Goal: Information Seeking & Learning: Learn about a topic

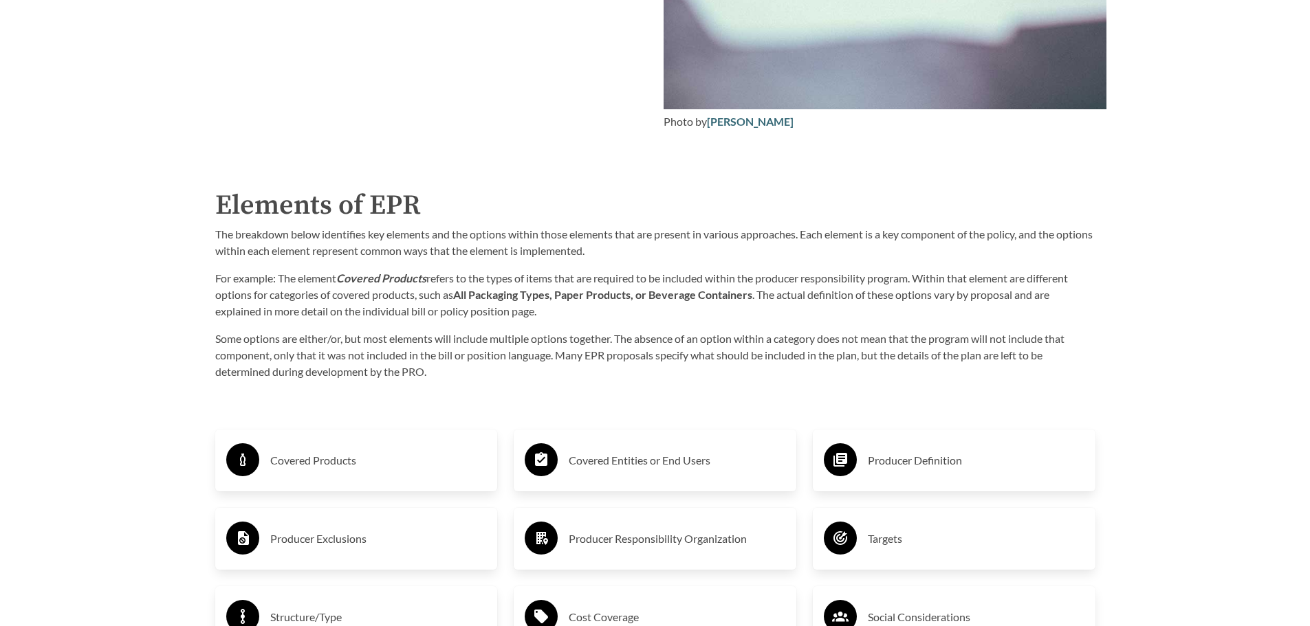
scroll to position [2338, 0]
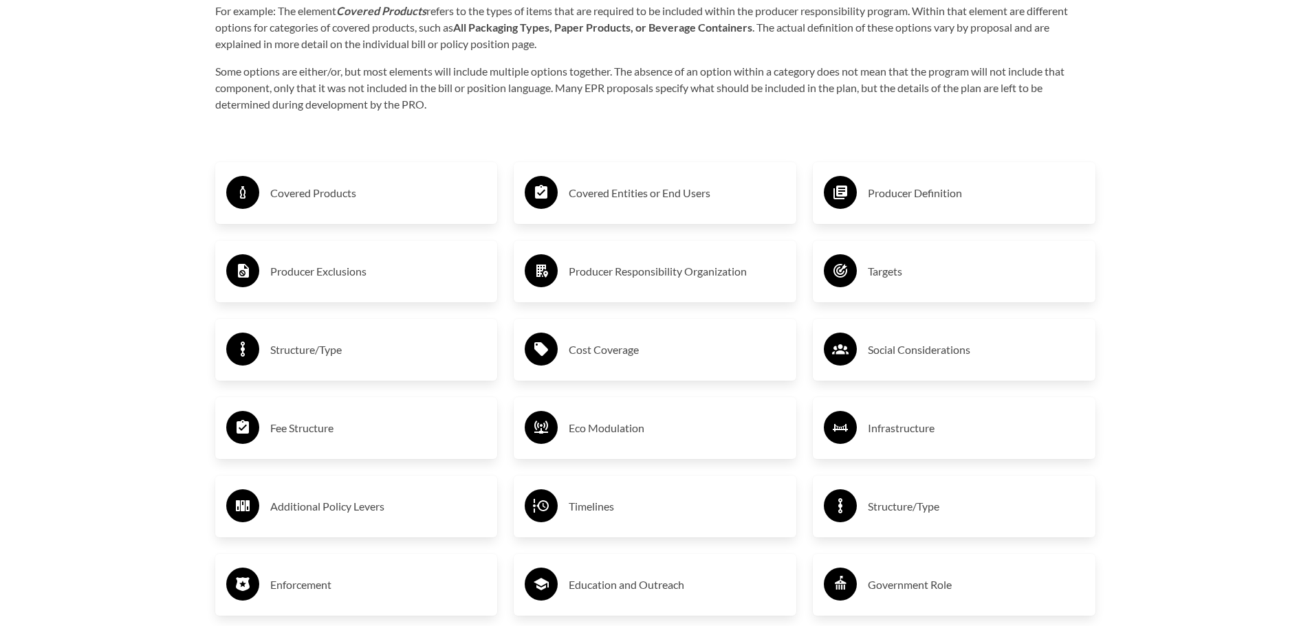
click at [292, 189] on h3 "Covered Products" at bounding box center [378, 193] width 217 height 22
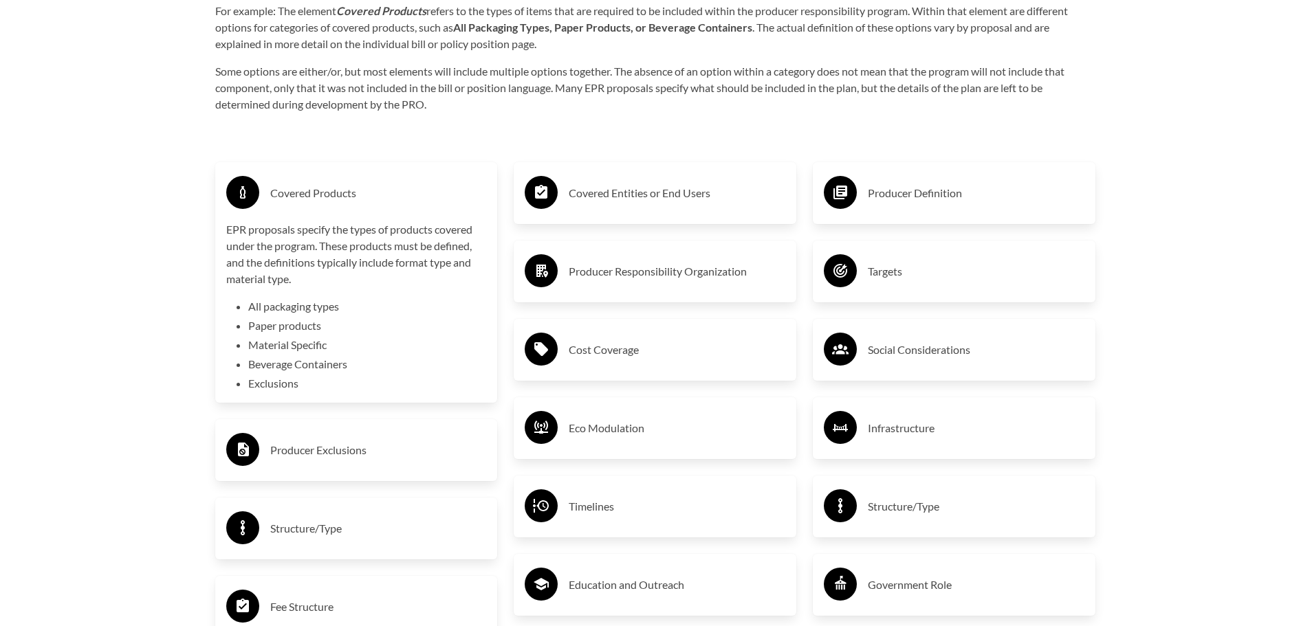
click at [292, 189] on h3 "Covered Products" at bounding box center [378, 193] width 217 height 22
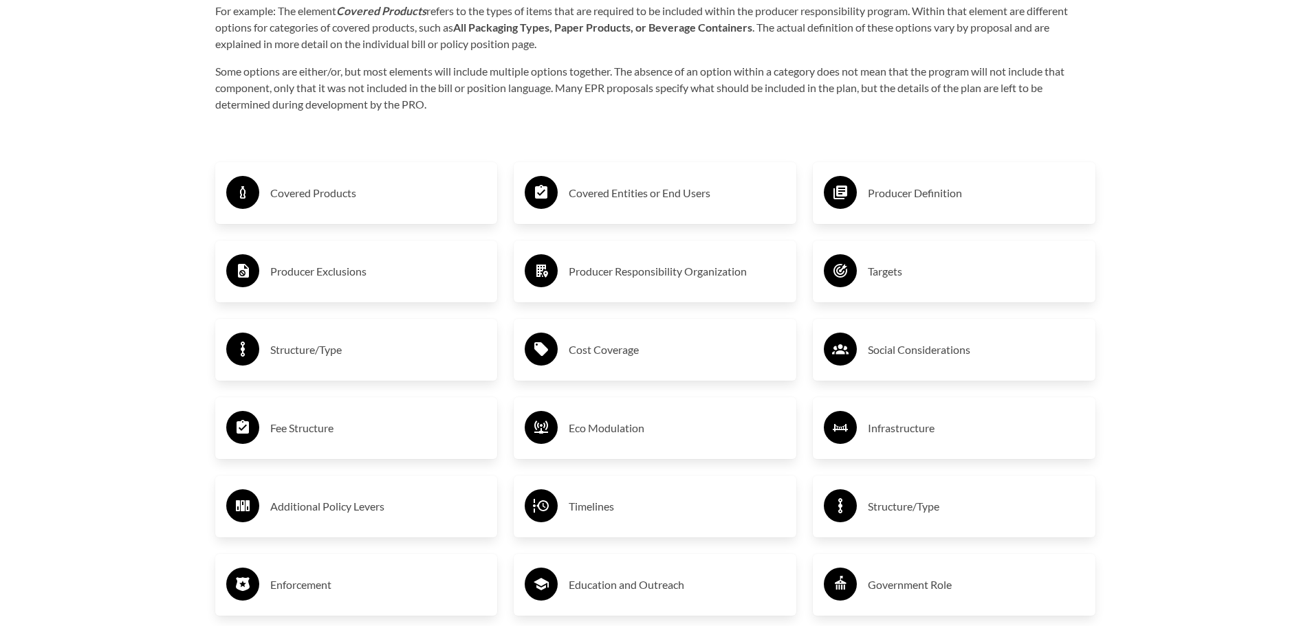
click at [300, 259] on div "Producer Exclusions" at bounding box center [356, 272] width 261 height 40
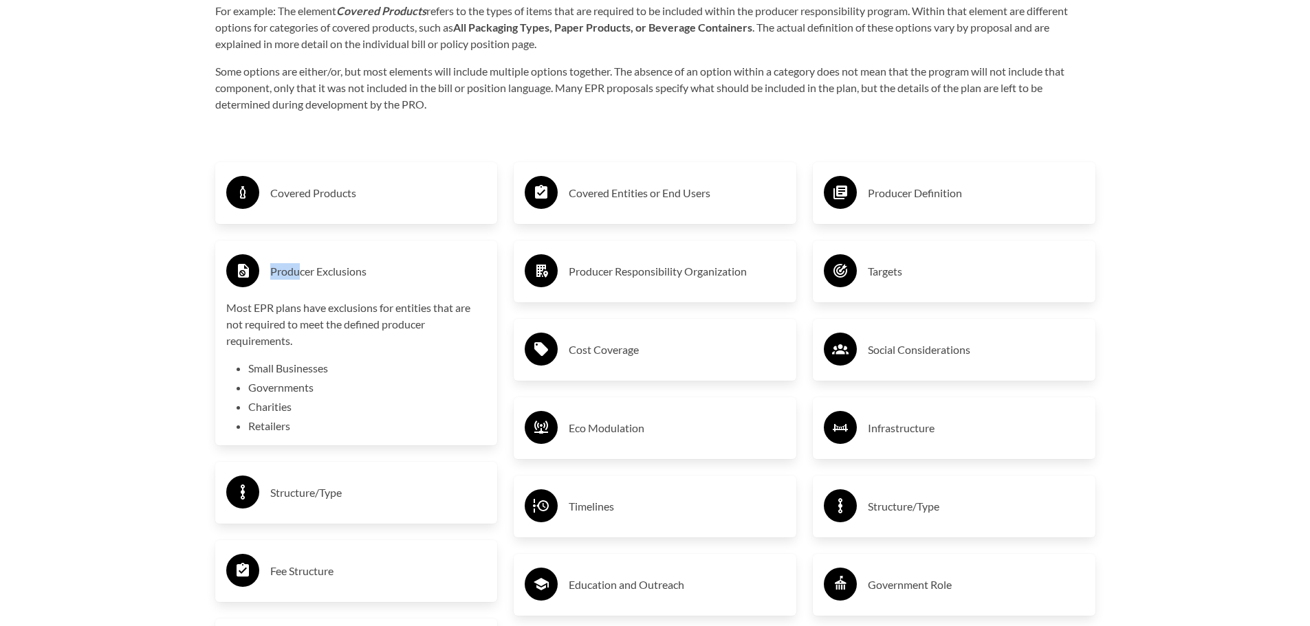
drag, startPoint x: 300, startPoint y: 259, endPoint x: 144, endPoint y: 282, distance: 157.2
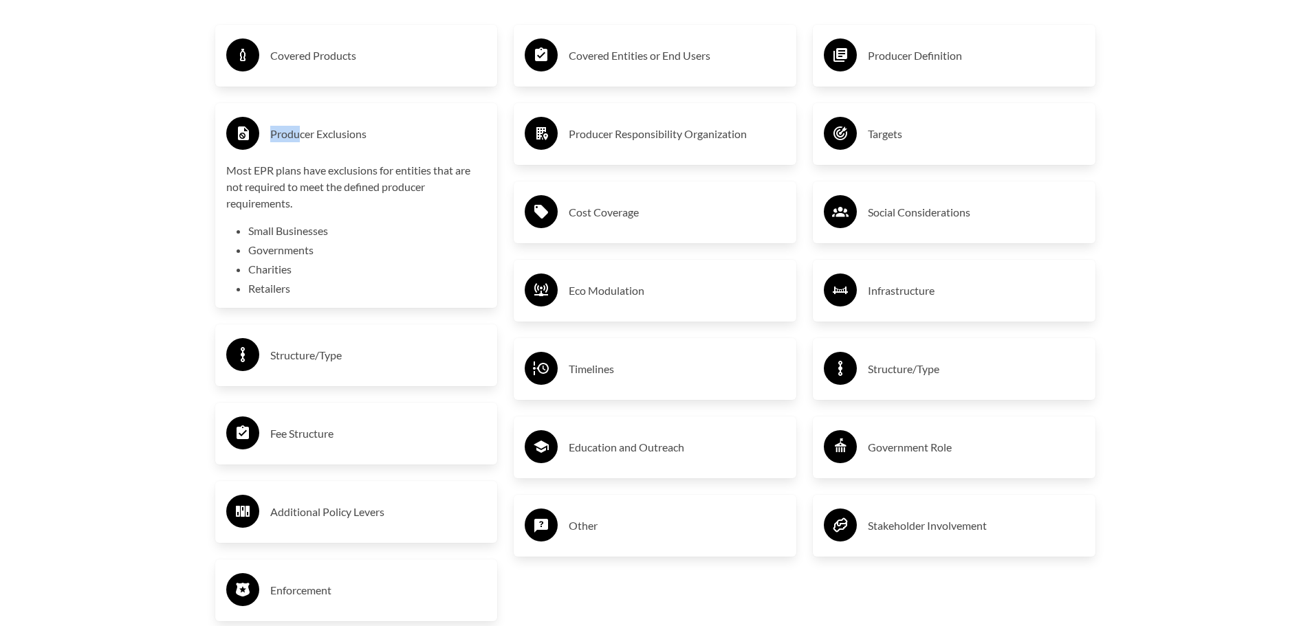
scroll to position [2544, 0]
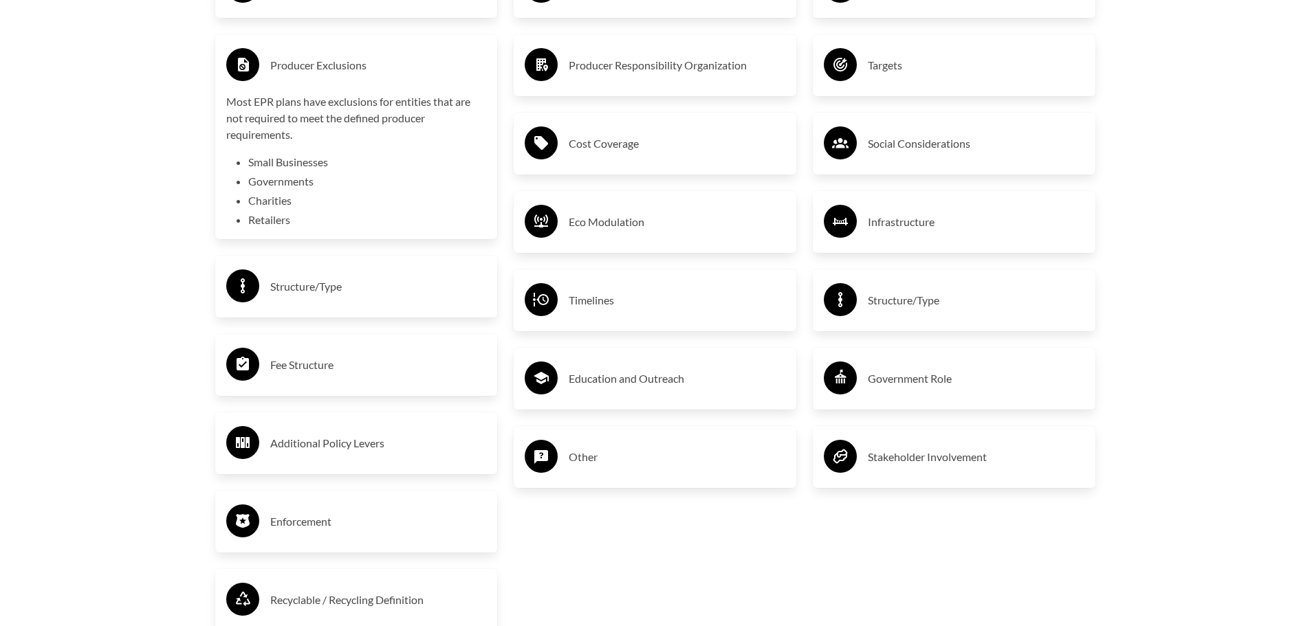
click at [266, 221] on li "Retailers" at bounding box center [367, 220] width 239 height 17
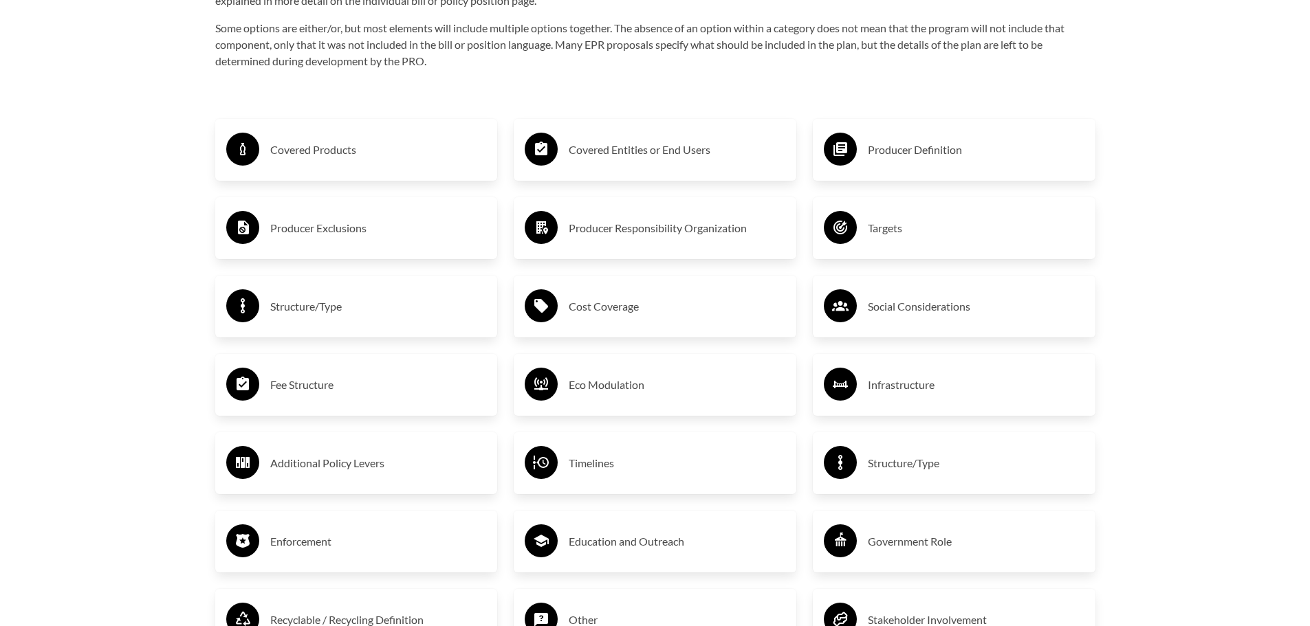
scroll to position [2338, 0]
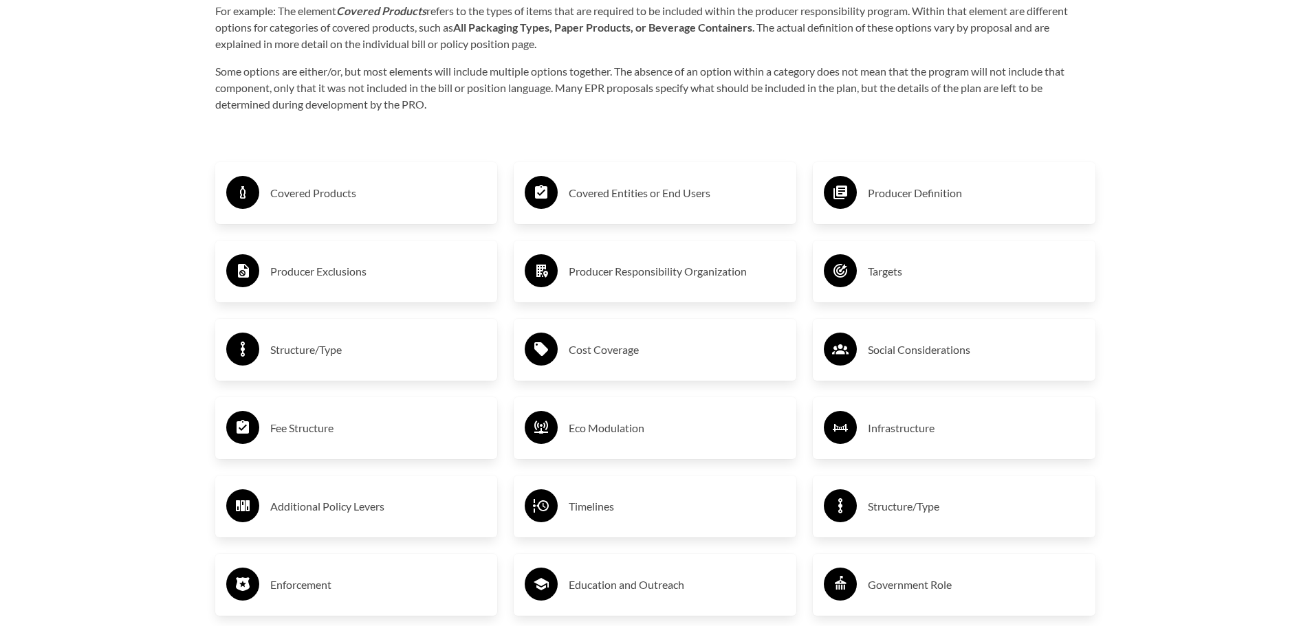
click at [701, 276] on h3 "Producer Responsibility Organization" at bounding box center [677, 272] width 217 height 22
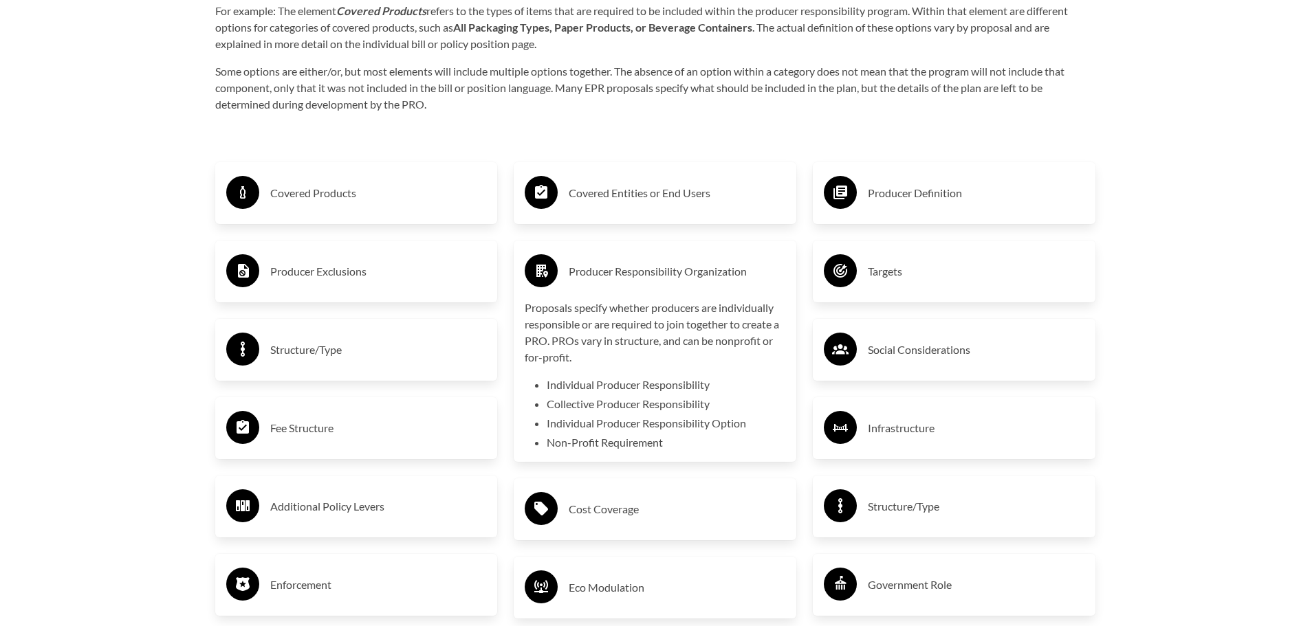
click at [688, 193] on h3 "Covered Entities or End Users" at bounding box center [677, 193] width 217 height 22
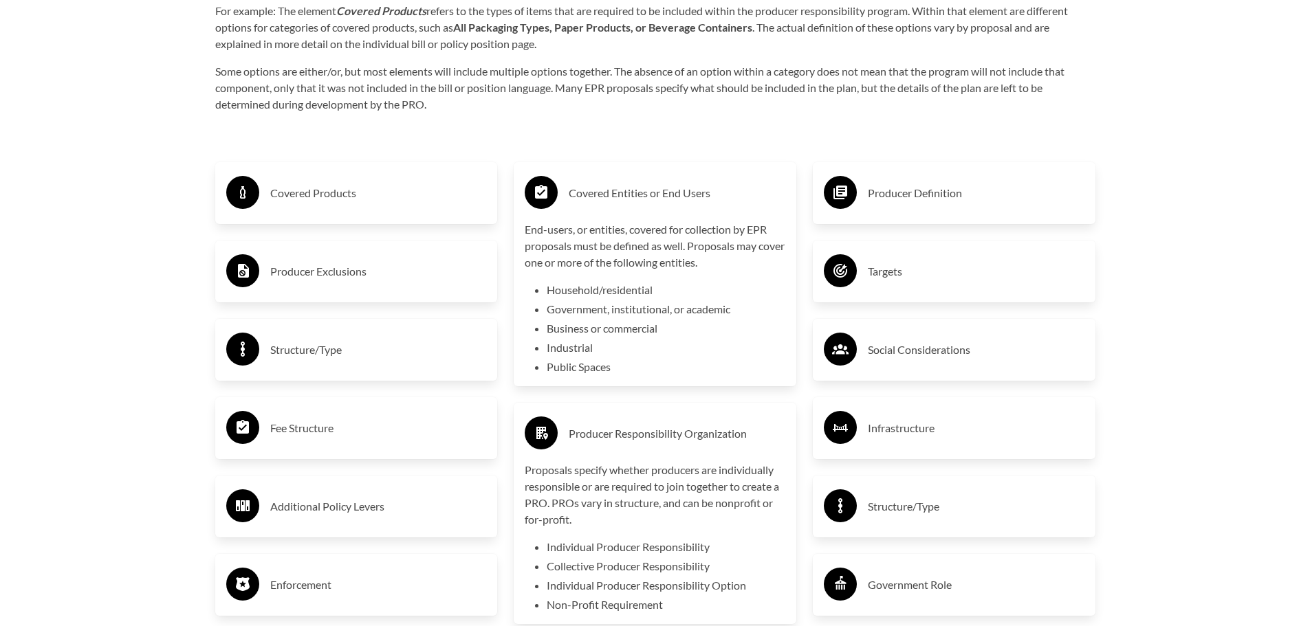
click at [630, 421] on div "Producer Responsibility Organization" at bounding box center [655, 434] width 261 height 40
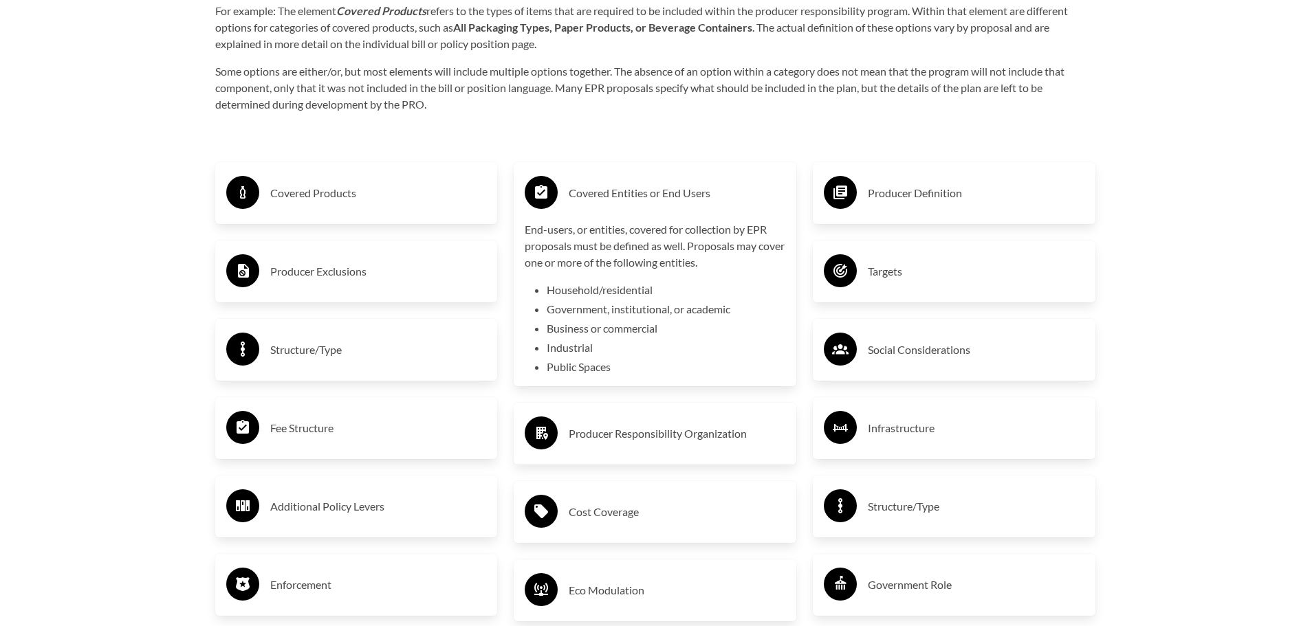
click at [654, 186] on h3 "Covered Entities or End Users" at bounding box center [677, 193] width 217 height 22
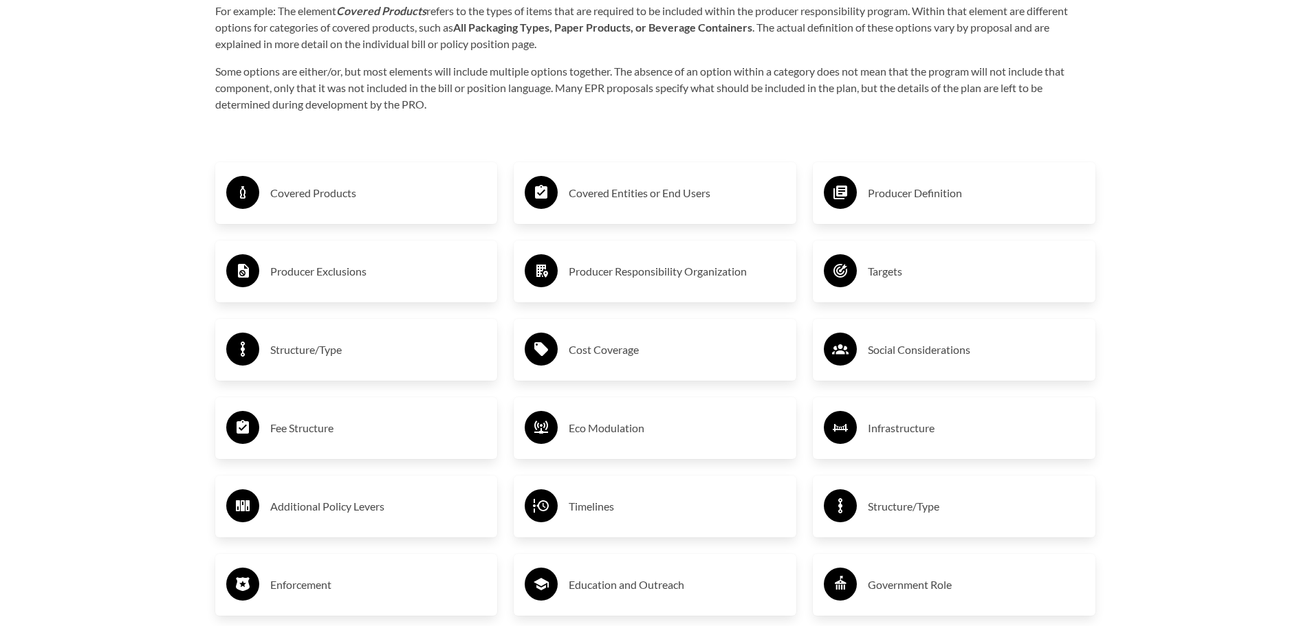
click at [893, 195] on h3 "Producer Definition" at bounding box center [976, 193] width 217 height 22
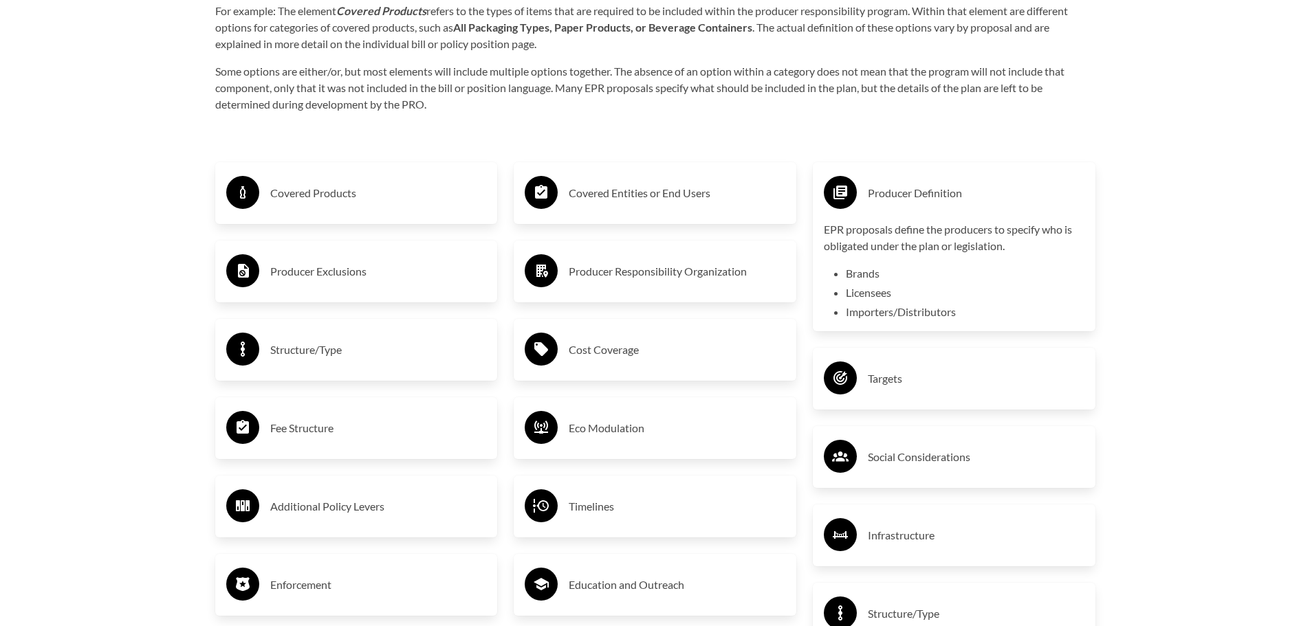
click at [893, 195] on h3 "Producer Definition" at bounding box center [976, 193] width 217 height 22
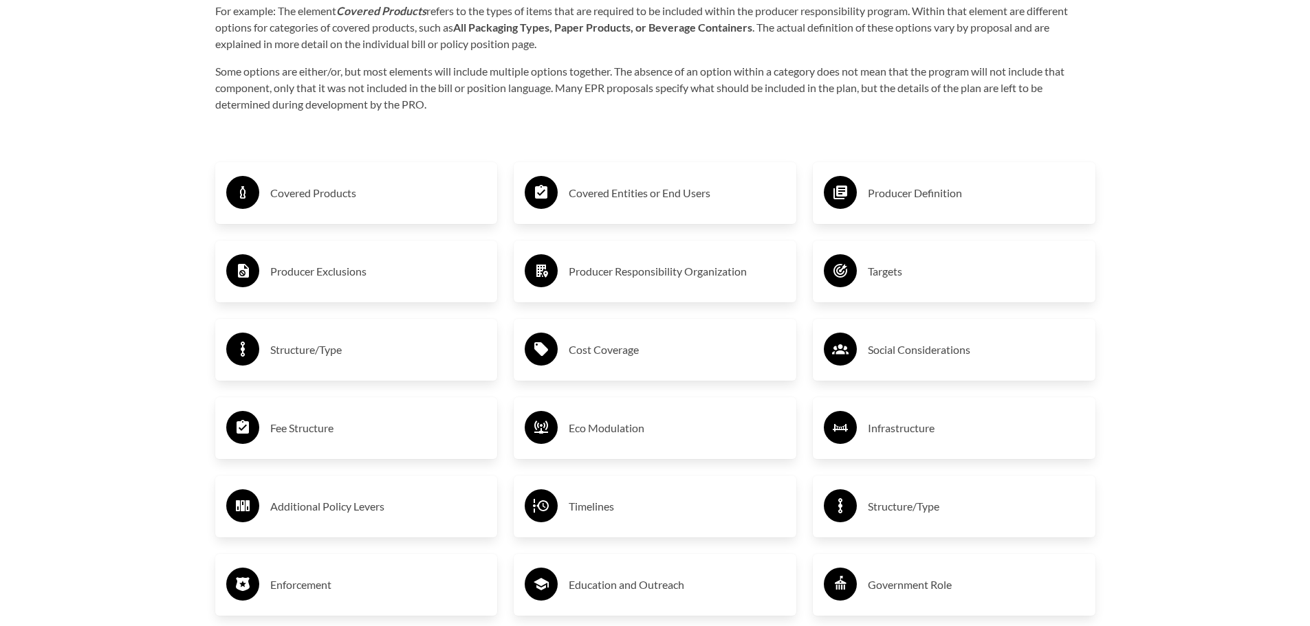
click at [888, 264] on h3 "Targets" at bounding box center [976, 272] width 217 height 22
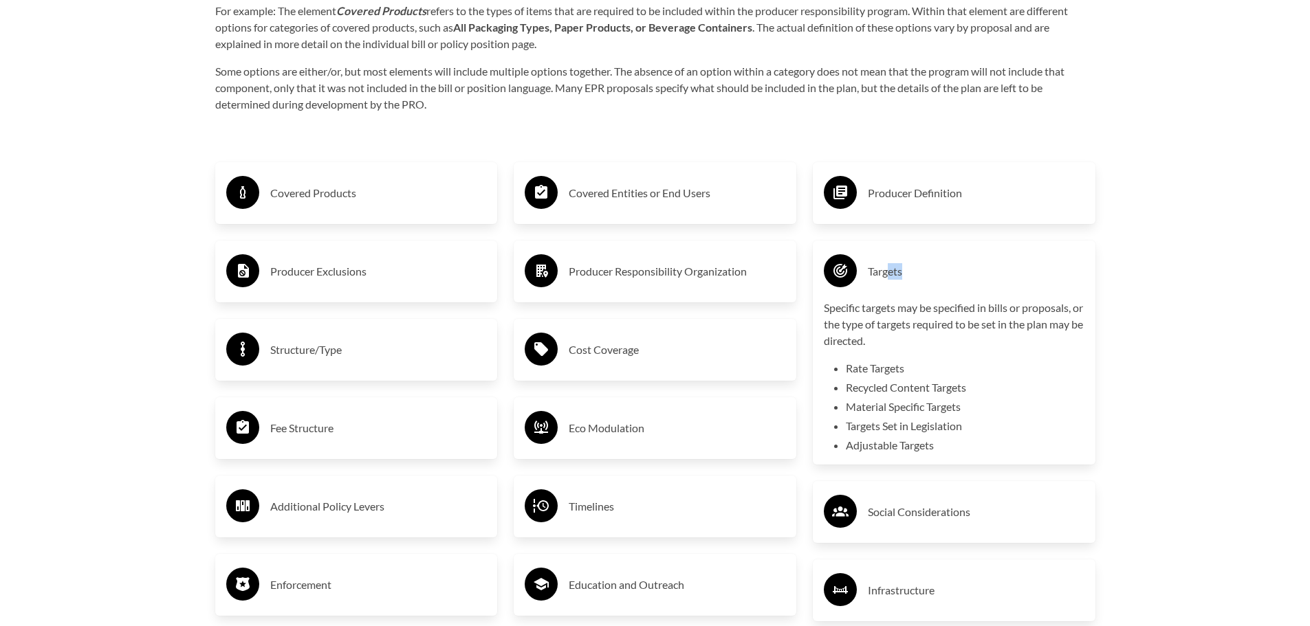
drag, startPoint x: 888, startPoint y: 264, endPoint x: 1252, endPoint y: 290, distance: 364.7
click at [872, 283] on h3 "Targets" at bounding box center [976, 272] width 217 height 22
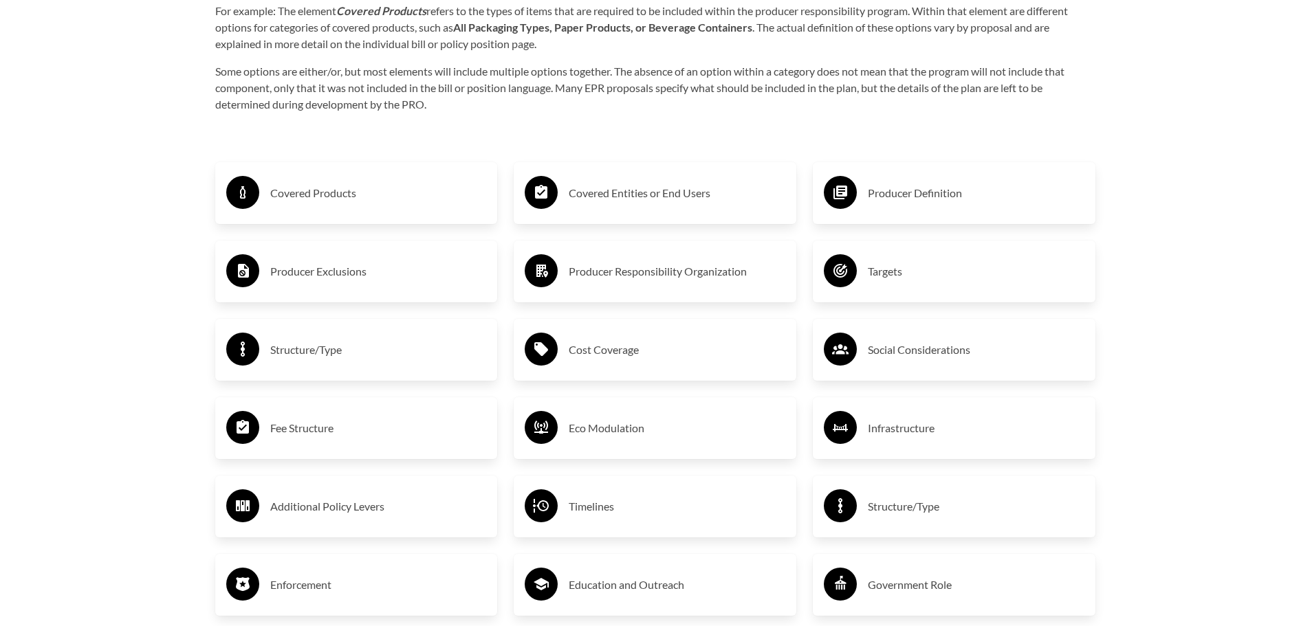
click at [891, 204] on h3 "Producer Definition" at bounding box center [976, 193] width 217 height 22
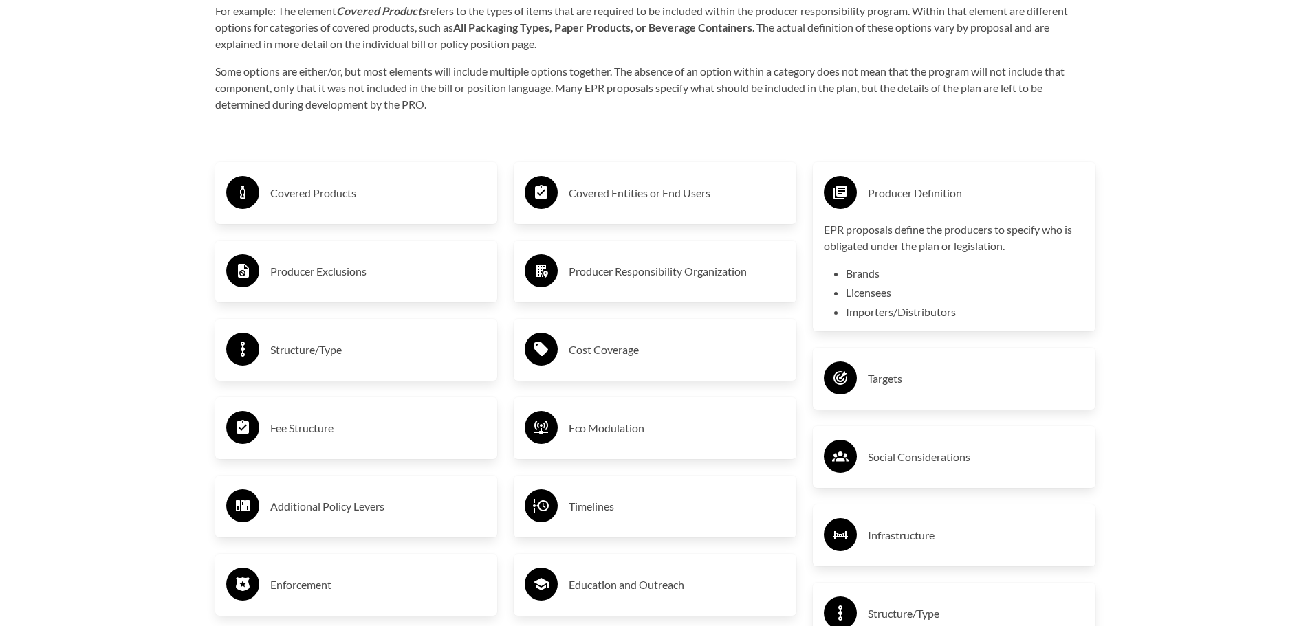
click at [891, 204] on h3 "Producer Definition" at bounding box center [976, 193] width 217 height 22
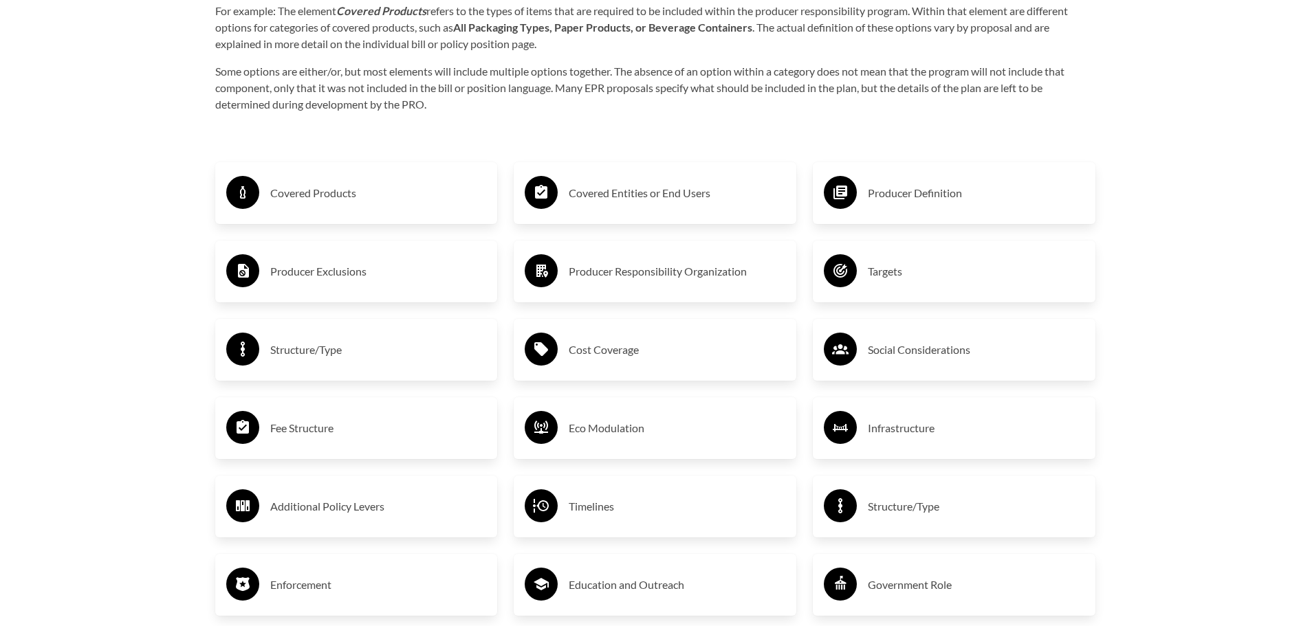
click at [889, 347] on h3 "Social Considerations" at bounding box center [976, 350] width 217 height 22
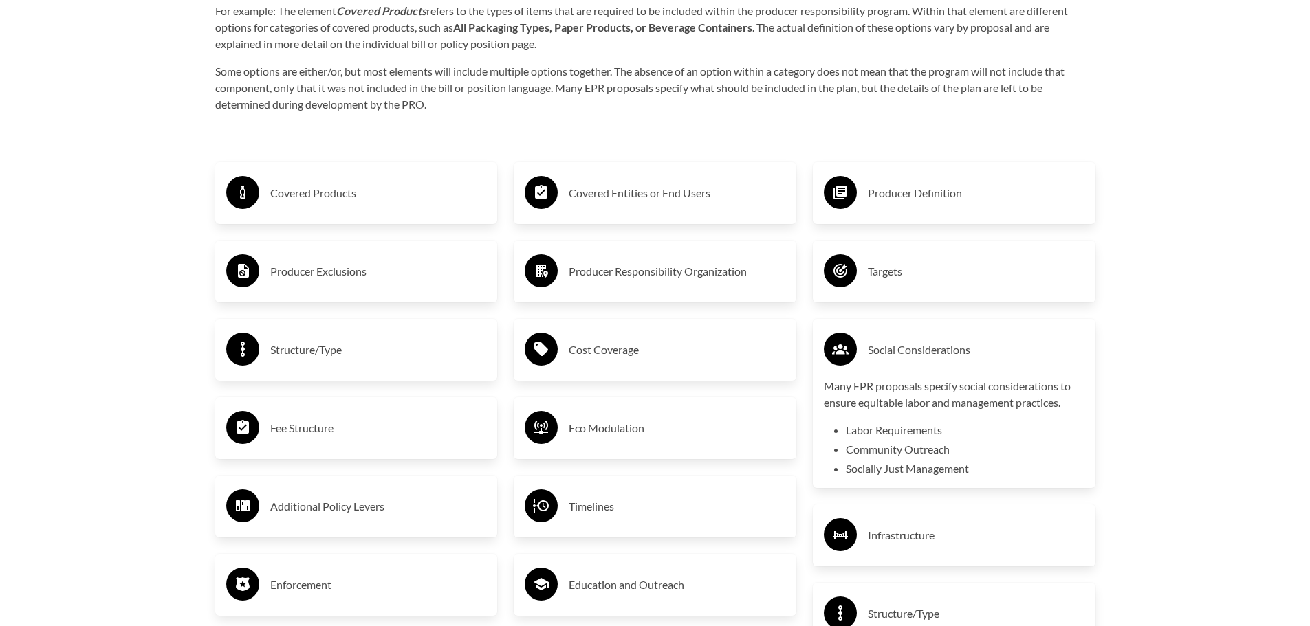
click at [889, 347] on h3 "Social Considerations" at bounding box center [976, 350] width 217 height 22
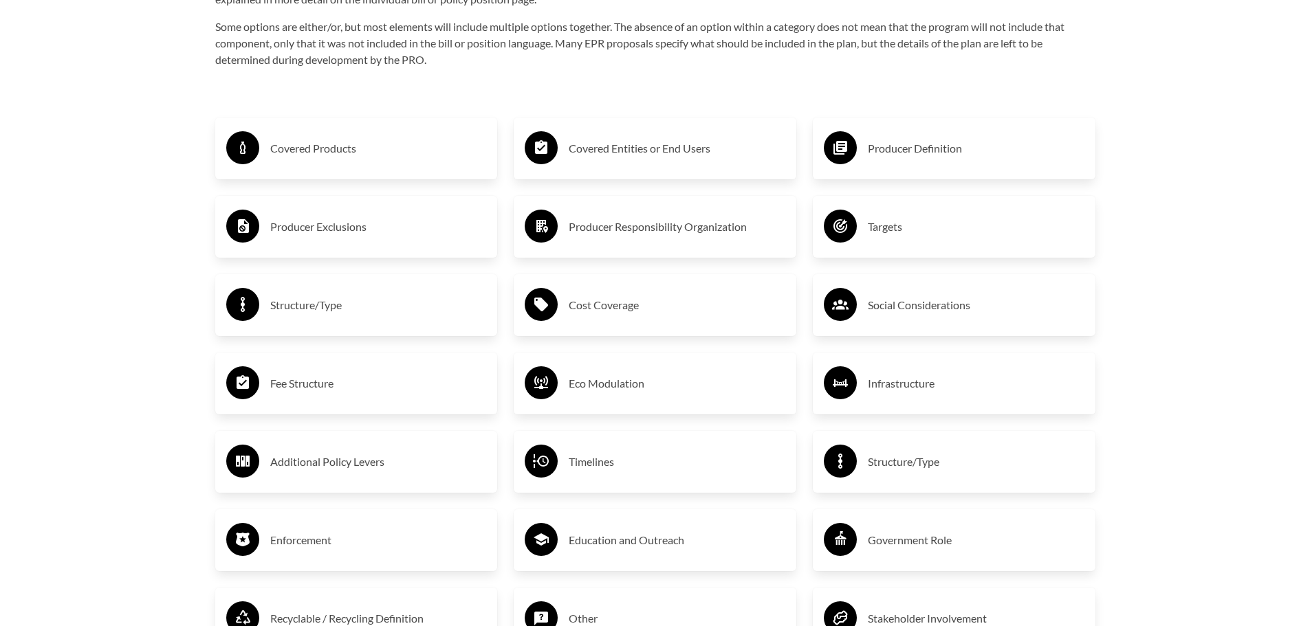
scroll to position [2407, 0]
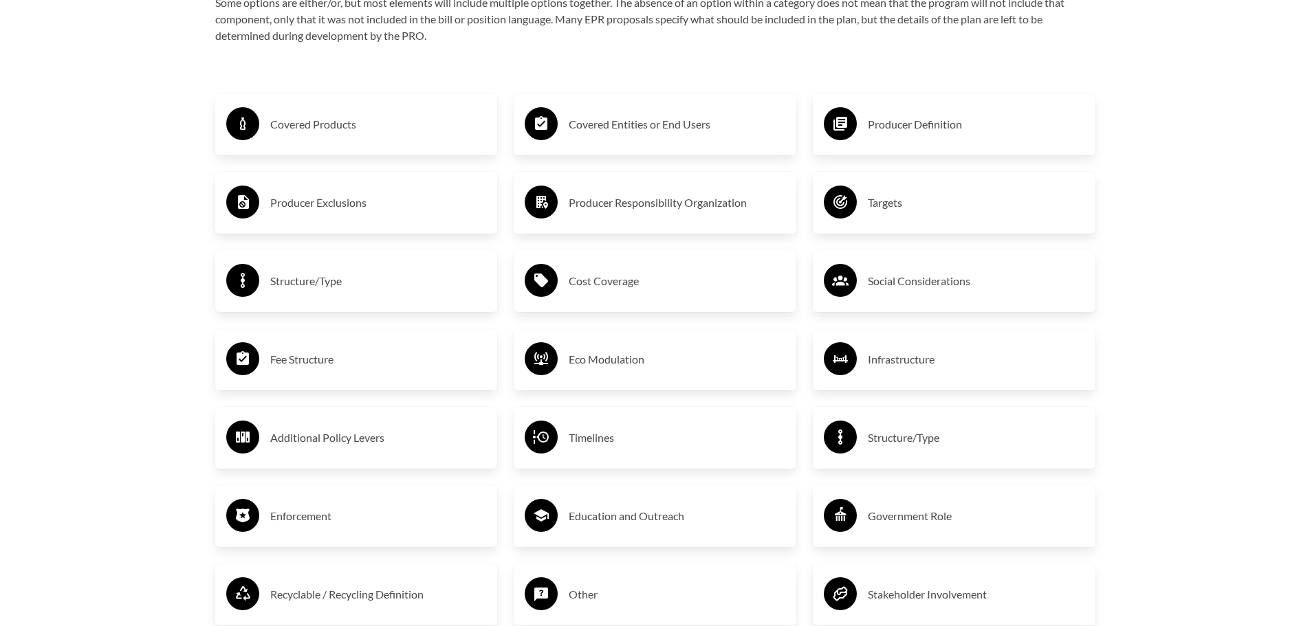
click at [889, 347] on div "Infrastructure" at bounding box center [954, 360] width 261 height 40
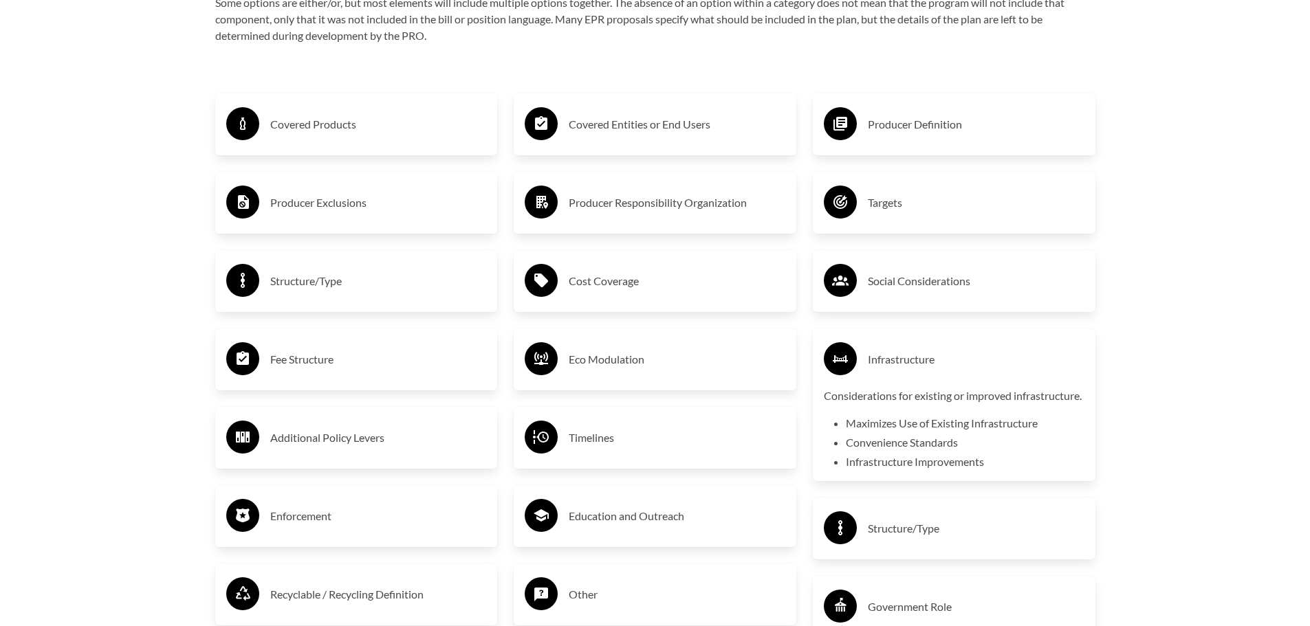
click at [889, 347] on div "Infrastructure" at bounding box center [954, 360] width 261 height 40
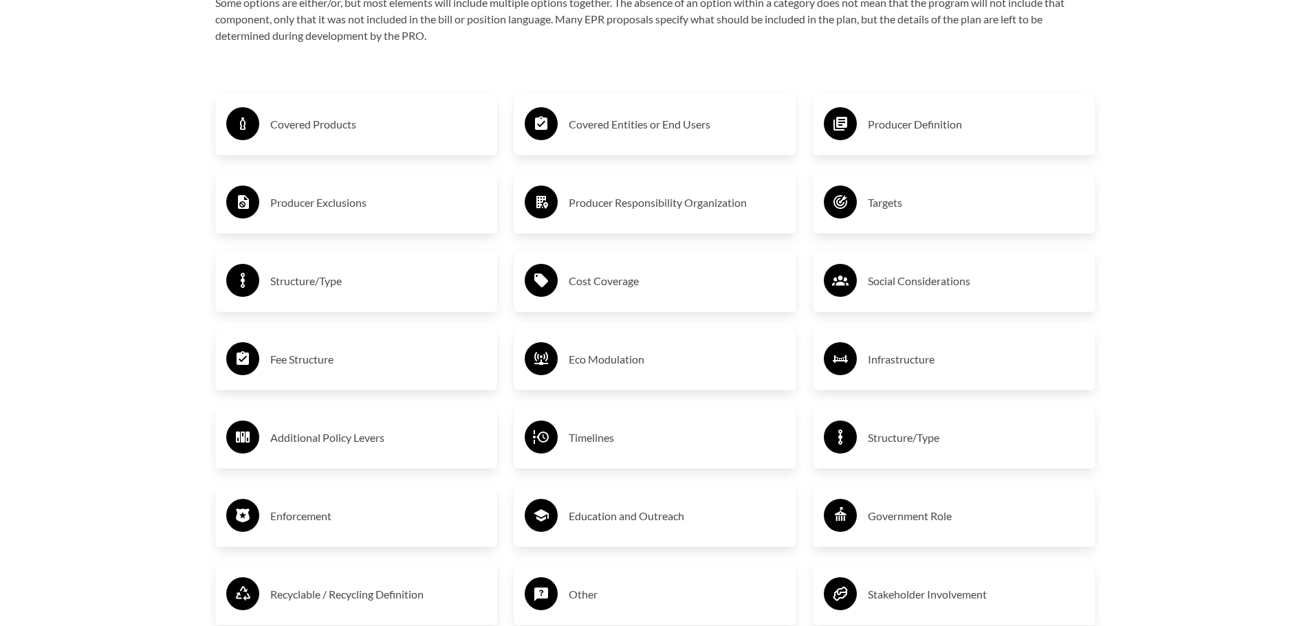
click at [891, 434] on h3 "Structure/Type" at bounding box center [976, 438] width 217 height 22
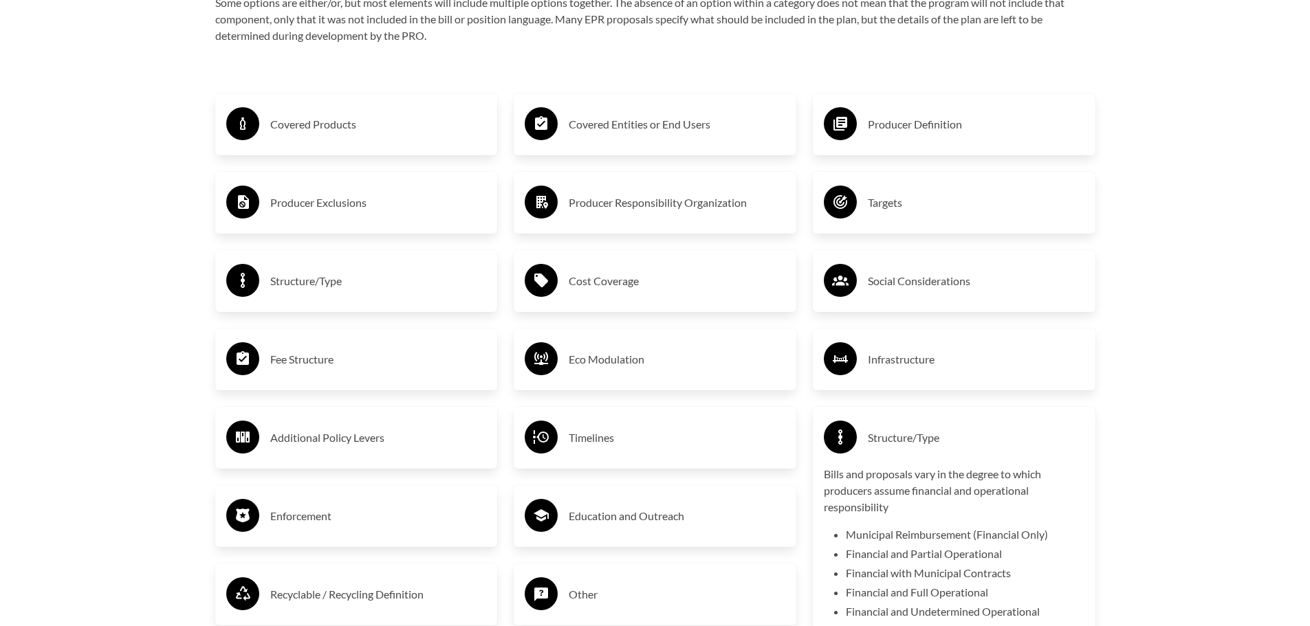
click at [891, 434] on h3 "Structure/Type" at bounding box center [976, 438] width 217 height 22
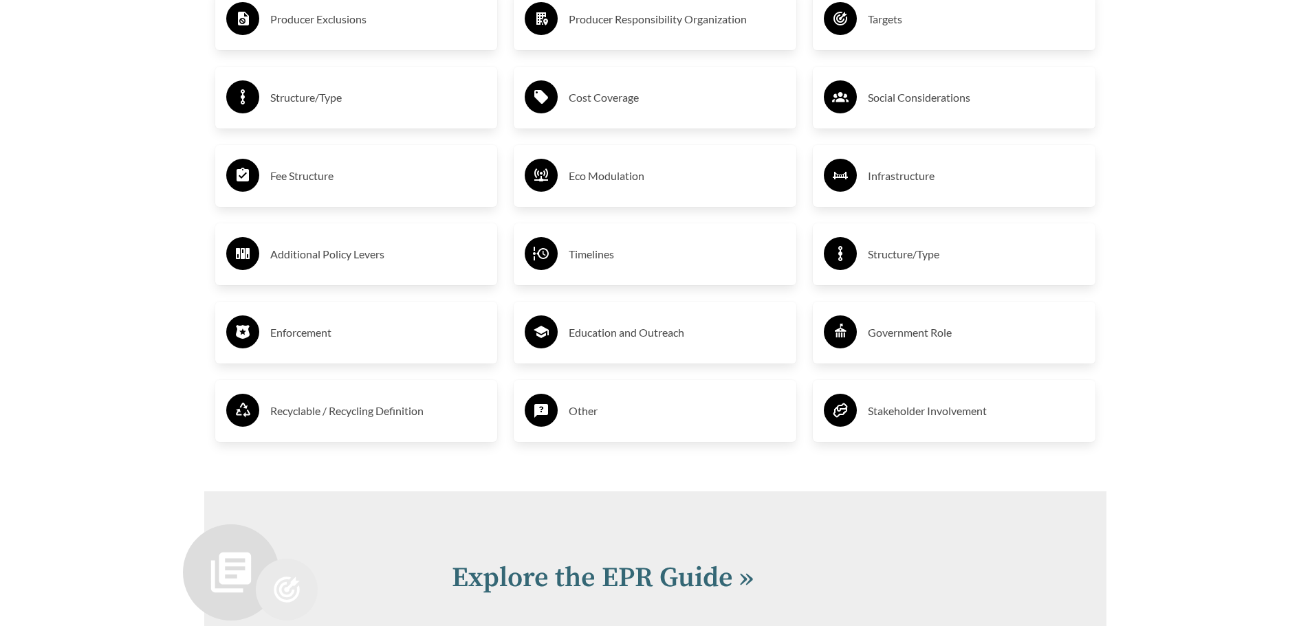
scroll to position [2613, 0]
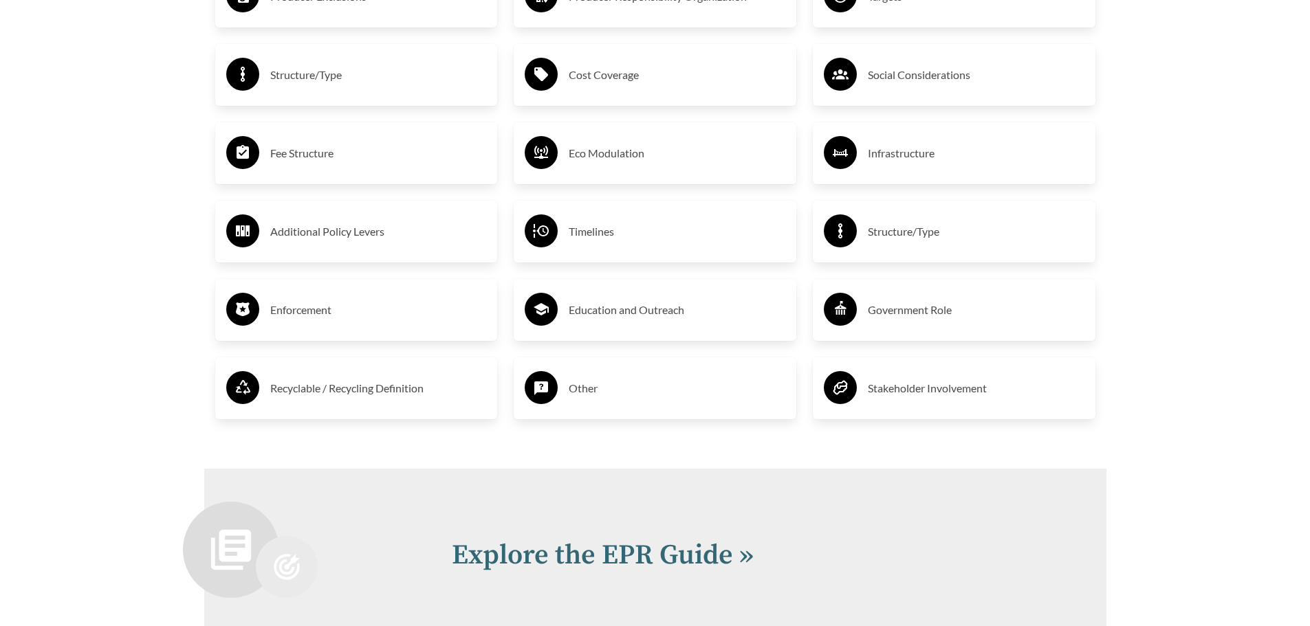
click at [897, 305] on h3 "Government Role" at bounding box center [976, 310] width 217 height 22
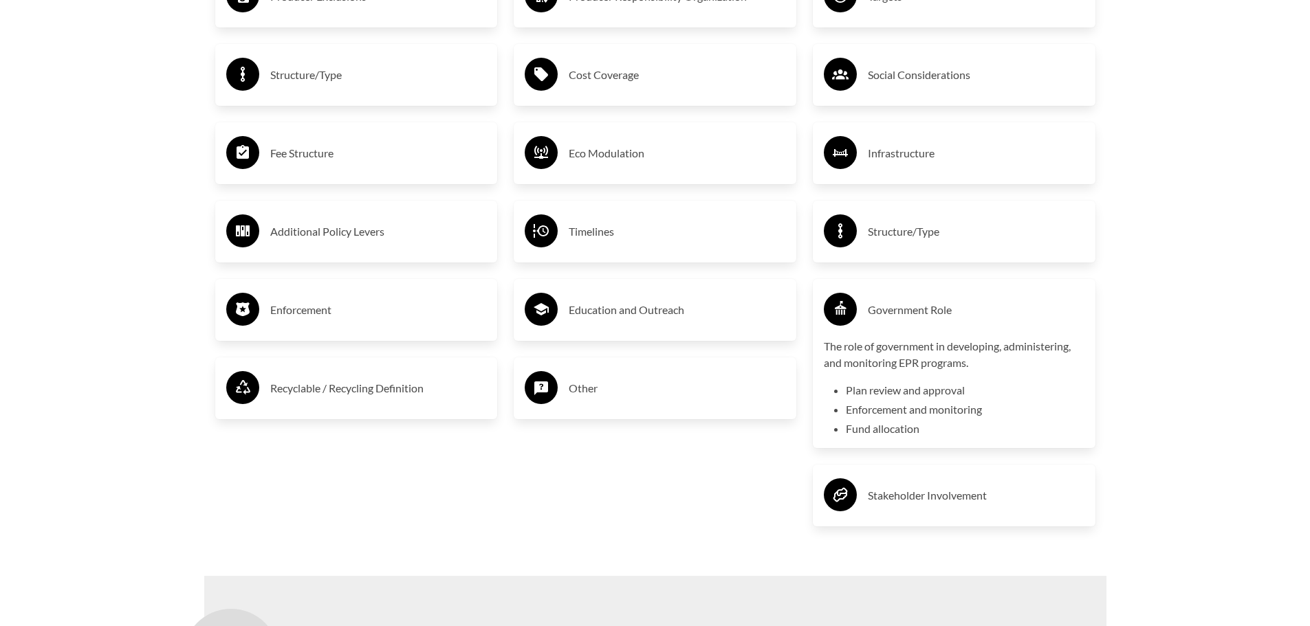
click at [897, 305] on h3 "Government Role" at bounding box center [976, 310] width 217 height 22
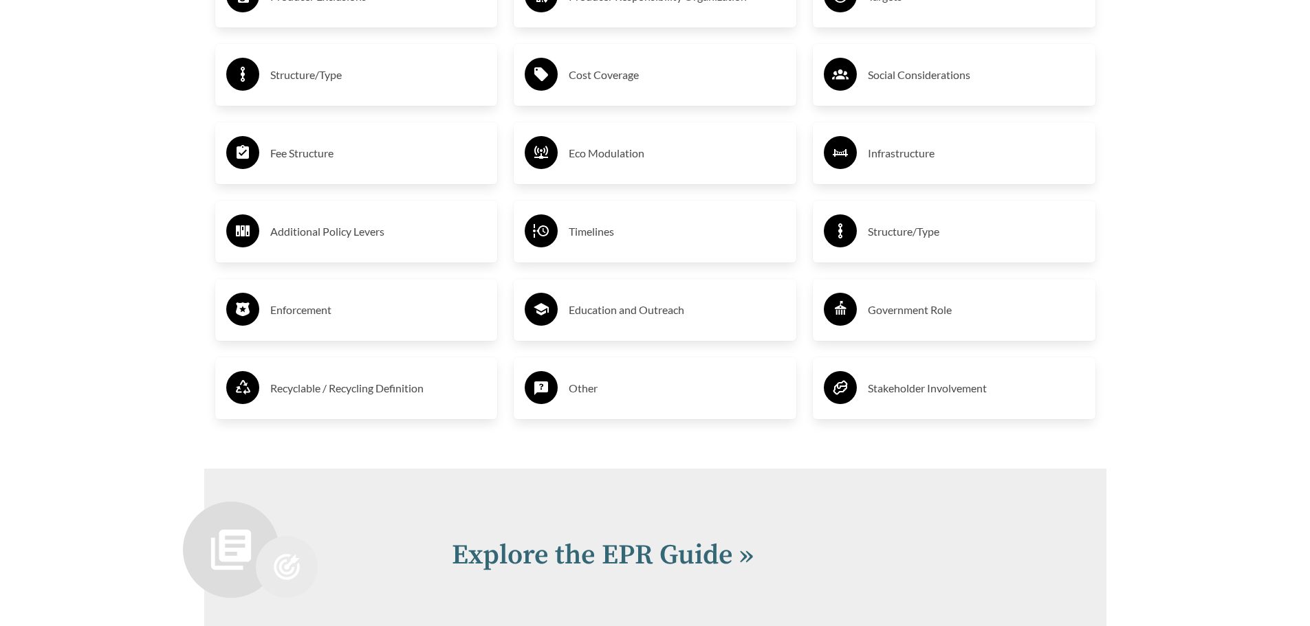
click at [896, 391] on h3 "Stakeholder Involvement" at bounding box center [976, 389] width 217 height 22
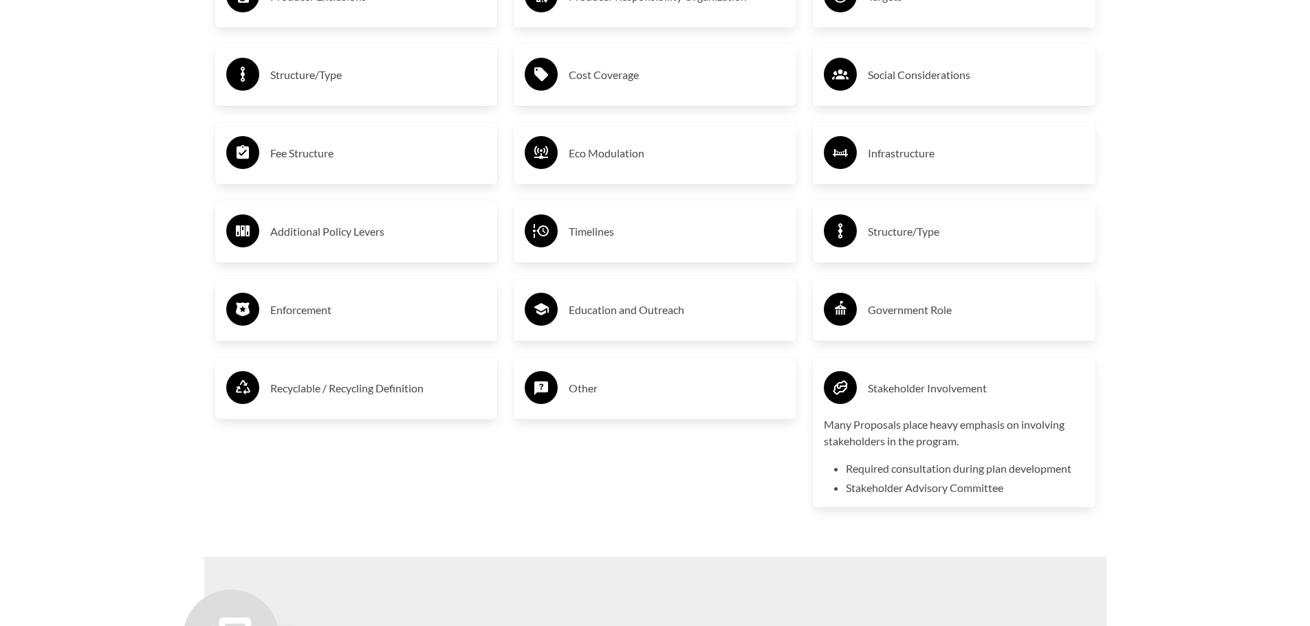
click at [896, 391] on h3 "Stakeholder Involvement" at bounding box center [976, 389] width 217 height 22
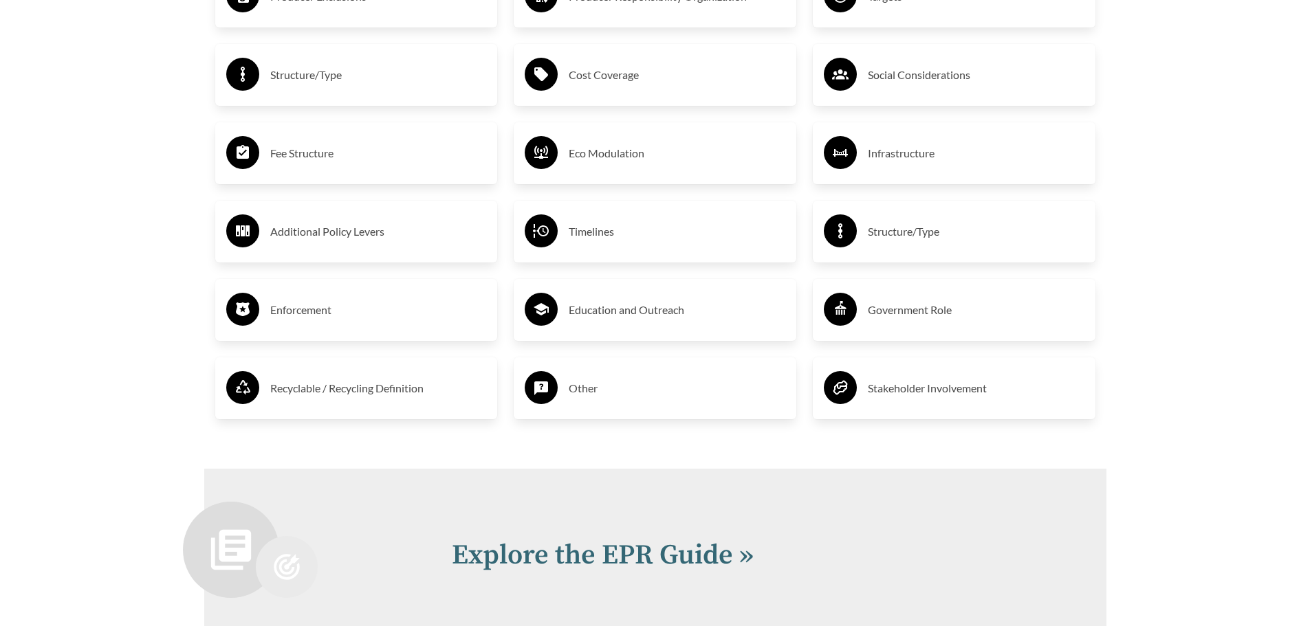
click at [693, 387] on h3 "Other" at bounding box center [677, 389] width 217 height 22
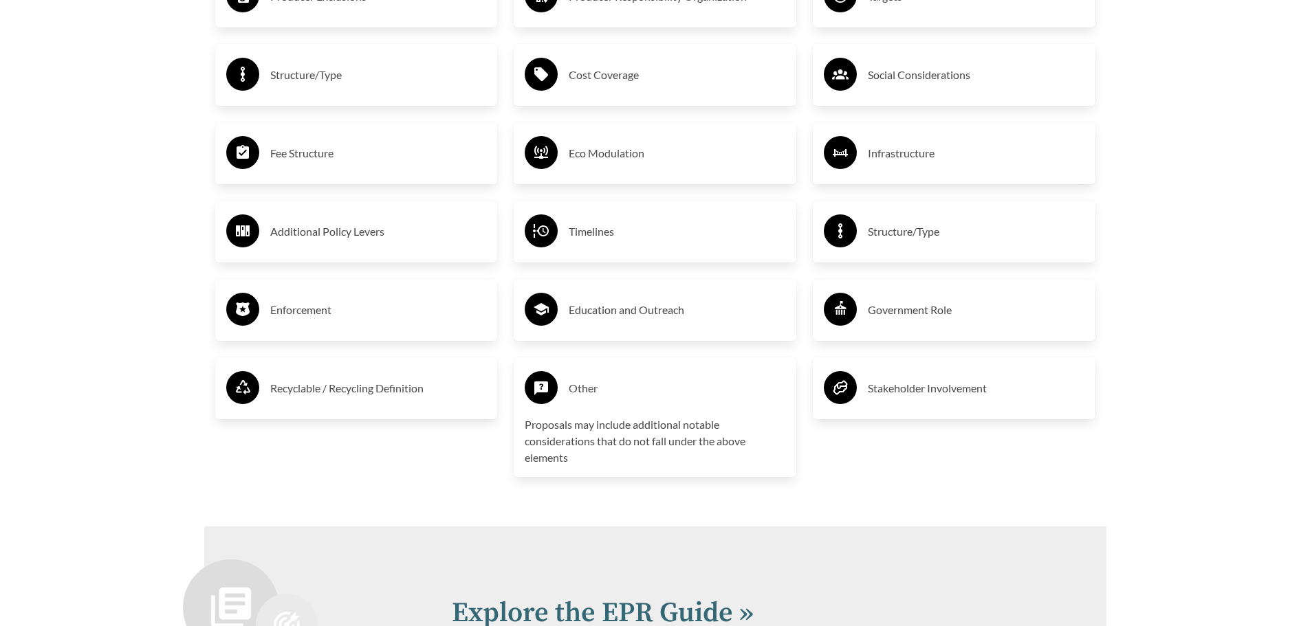
click at [693, 387] on h3 "Other" at bounding box center [677, 389] width 217 height 22
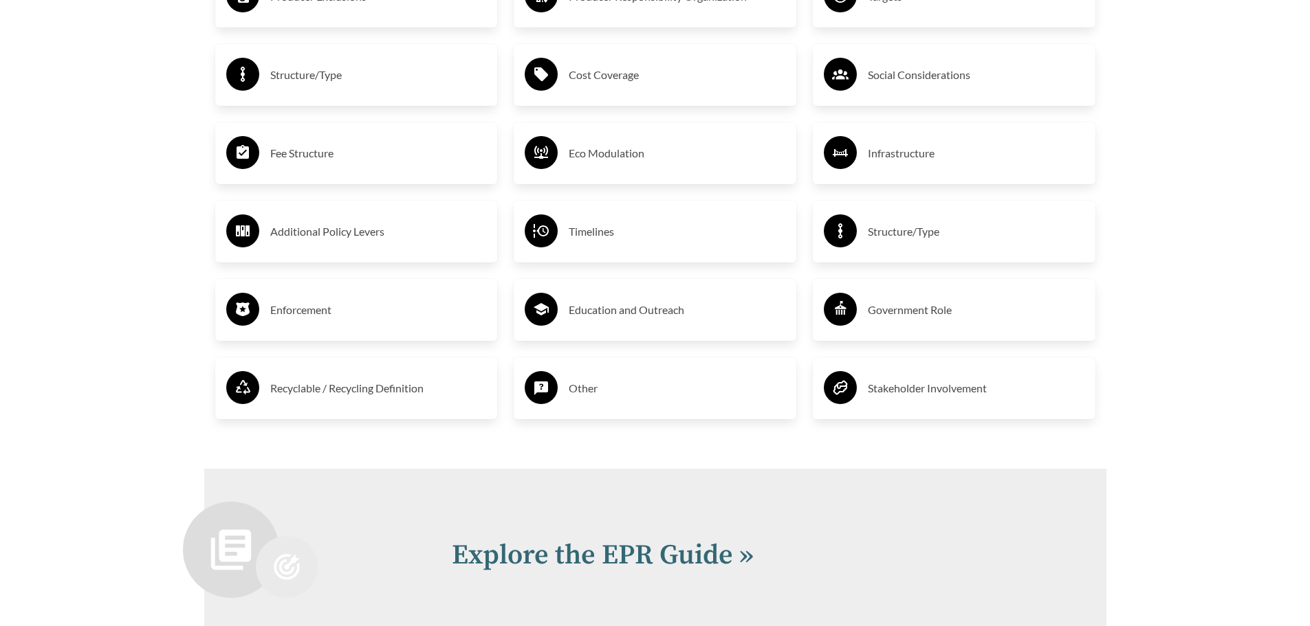
click at [694, 338] on div "Education and Outreach" at bounding box center [655, 310] width 283 height 62
click at [695, 327] on div "Education and Outreach" at bounding box center [655, 310] width 261 height 40
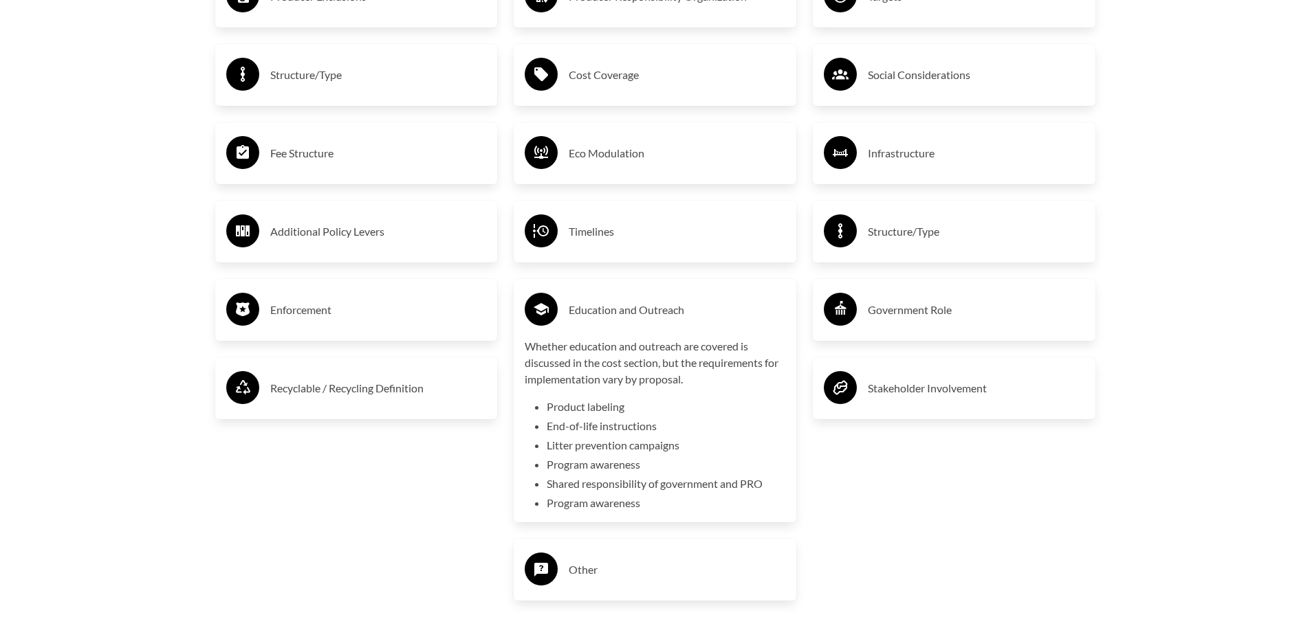
click at [674, 318] on h3 "Education and Outreach" at bounding box center [677, 310] width 217 height 22
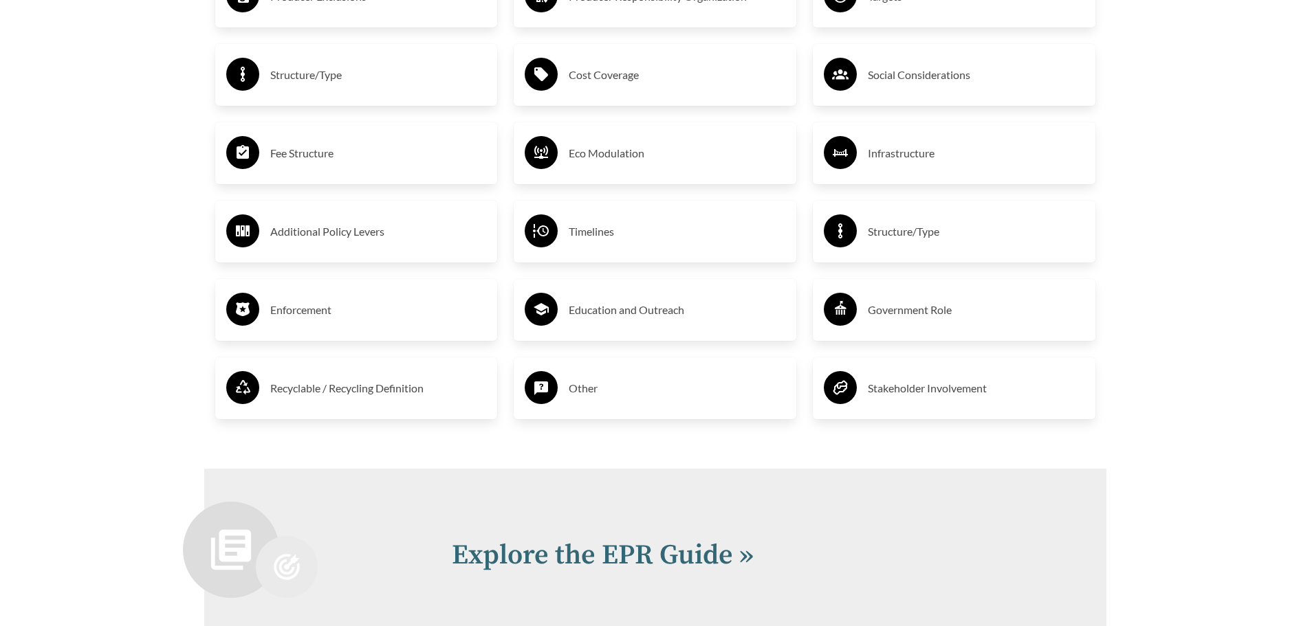
click at [653, 243] on h3 "Timelines" at bounding box center [677, 232] width 217 height 22
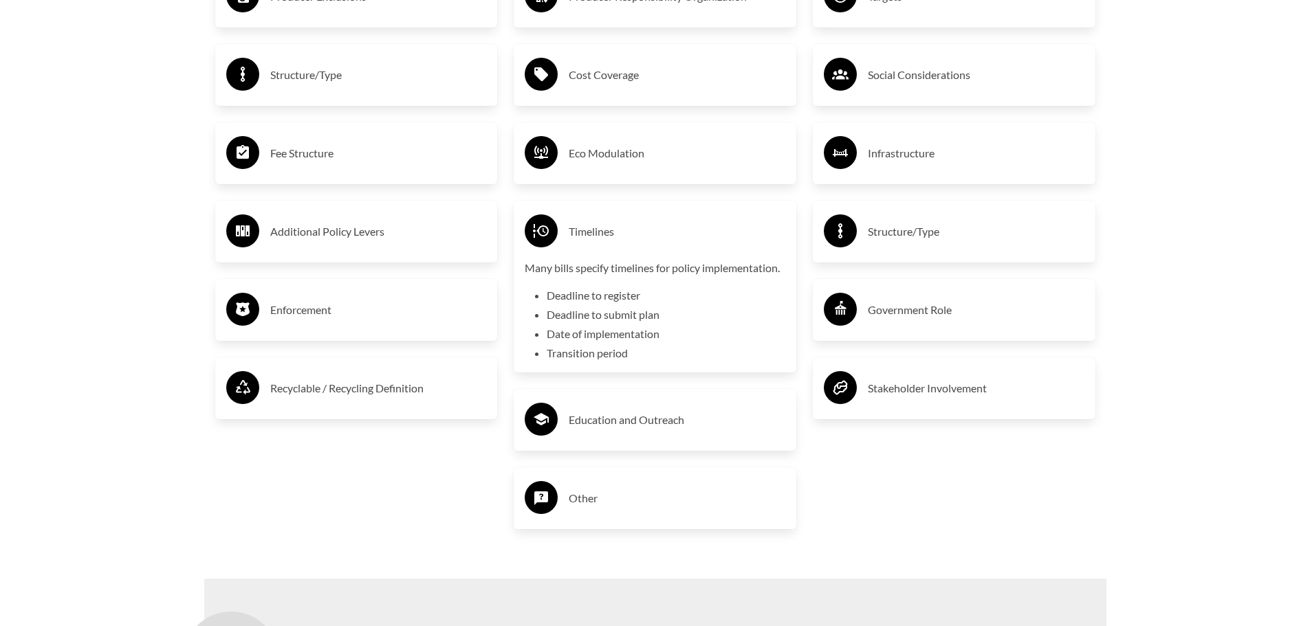
click at [653, 243] on h3 "Timelines" at bounding box center [677, 232] width 217 height 22
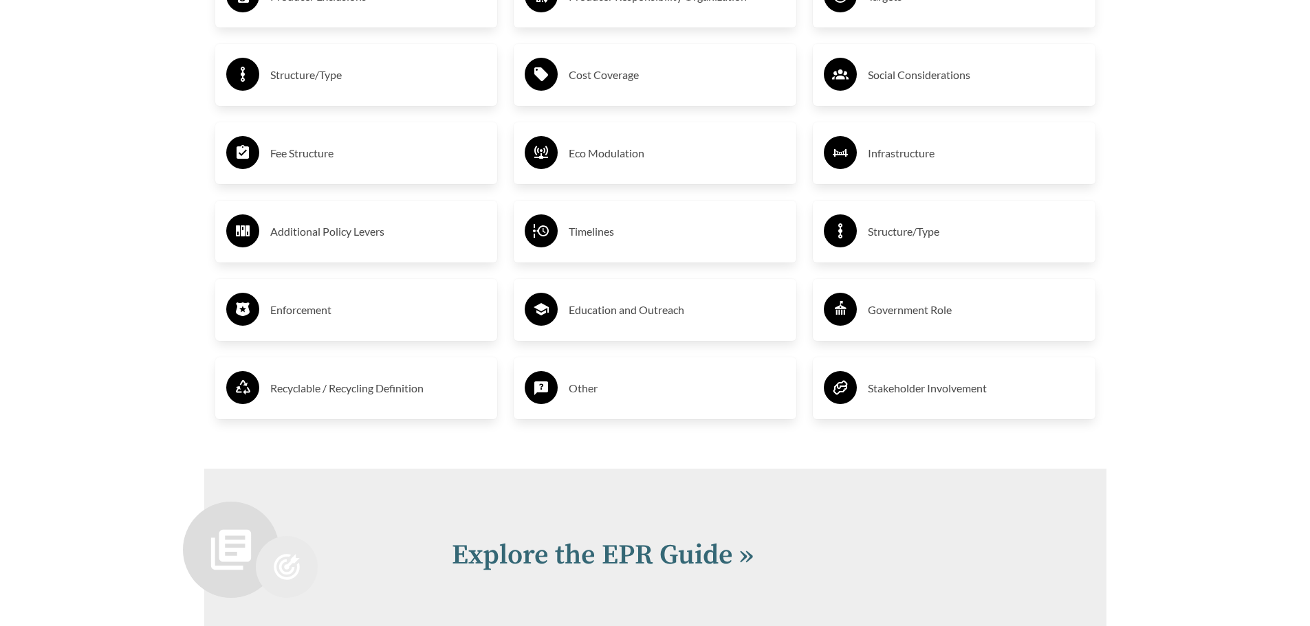
click at [657, 173] on div "Eco Modulation" at bounding box center [655, 153] width 261 height 40
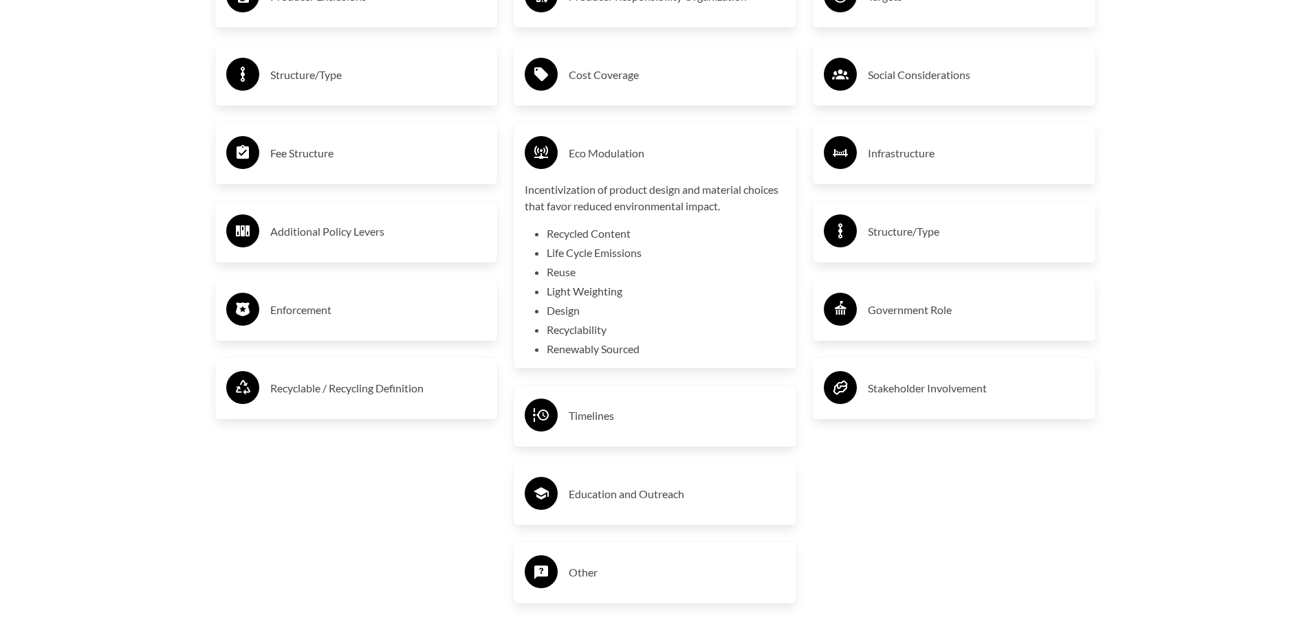
click at [657, 173] on div "Eco Modulation" at bounding box center [655, 153] width 261 height 40
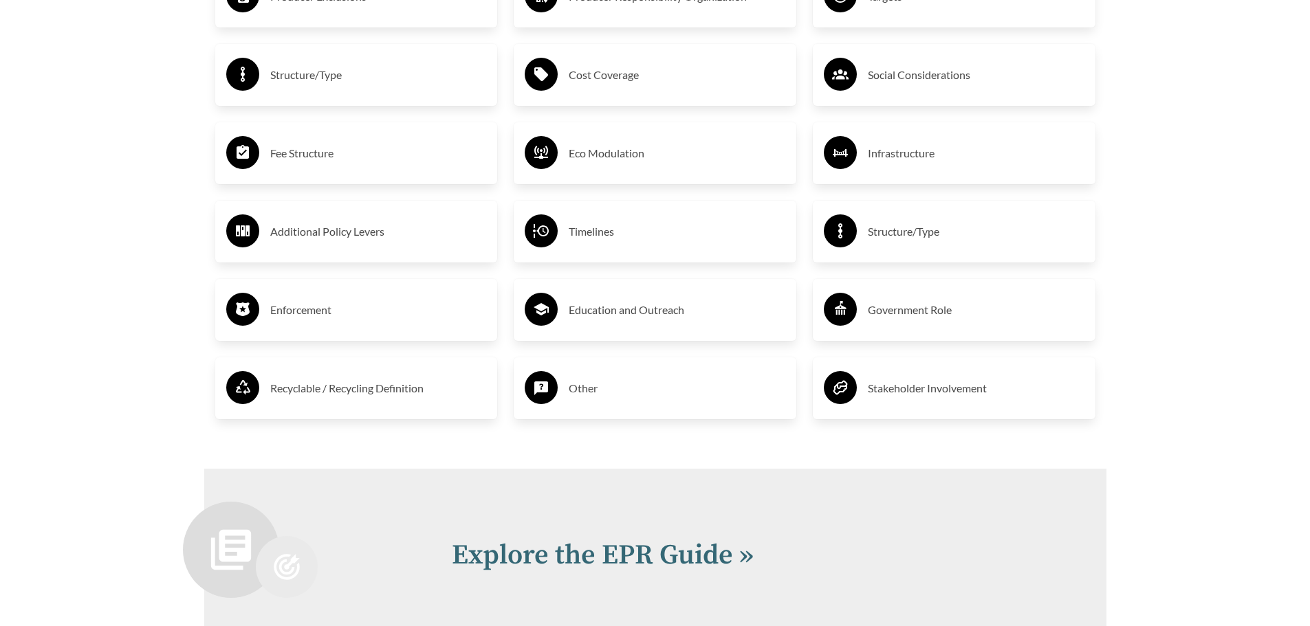
click at [653, 85] on h3 "Cost Coverage" at bounding box center [677, 75] width 217 height 22
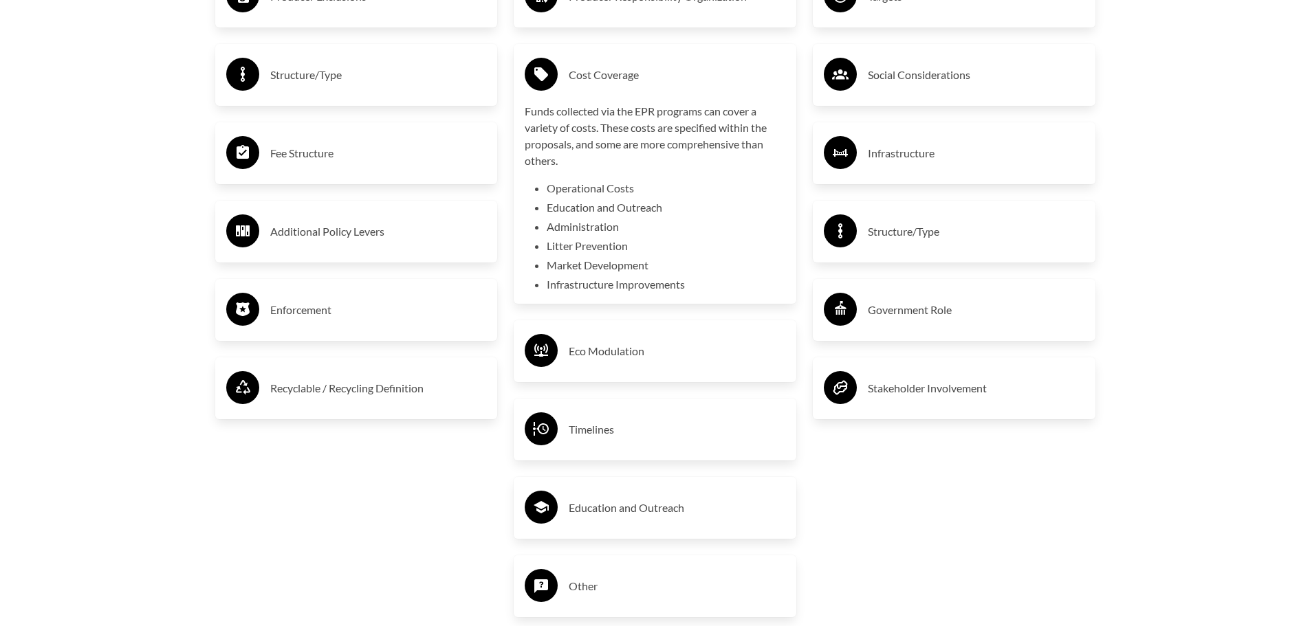
click at [653, 85] on h3 "Cost Coverage" at bounding box center [677, 75] width 217 height 22
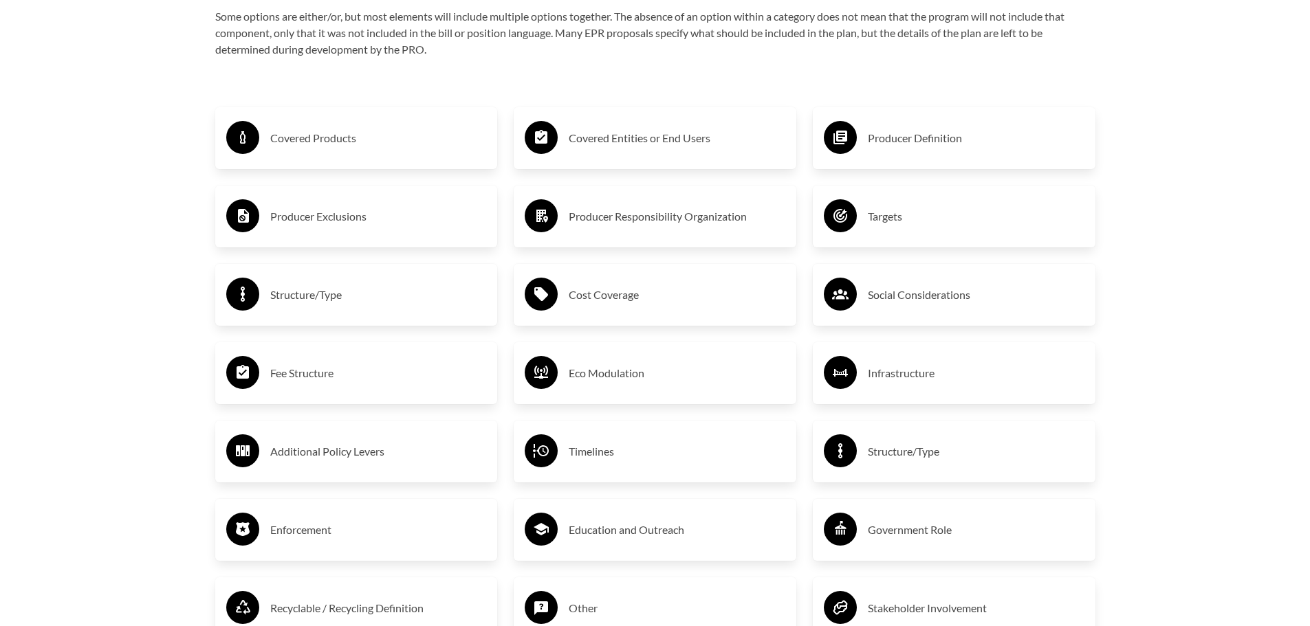
scroll to position [2338, 0]
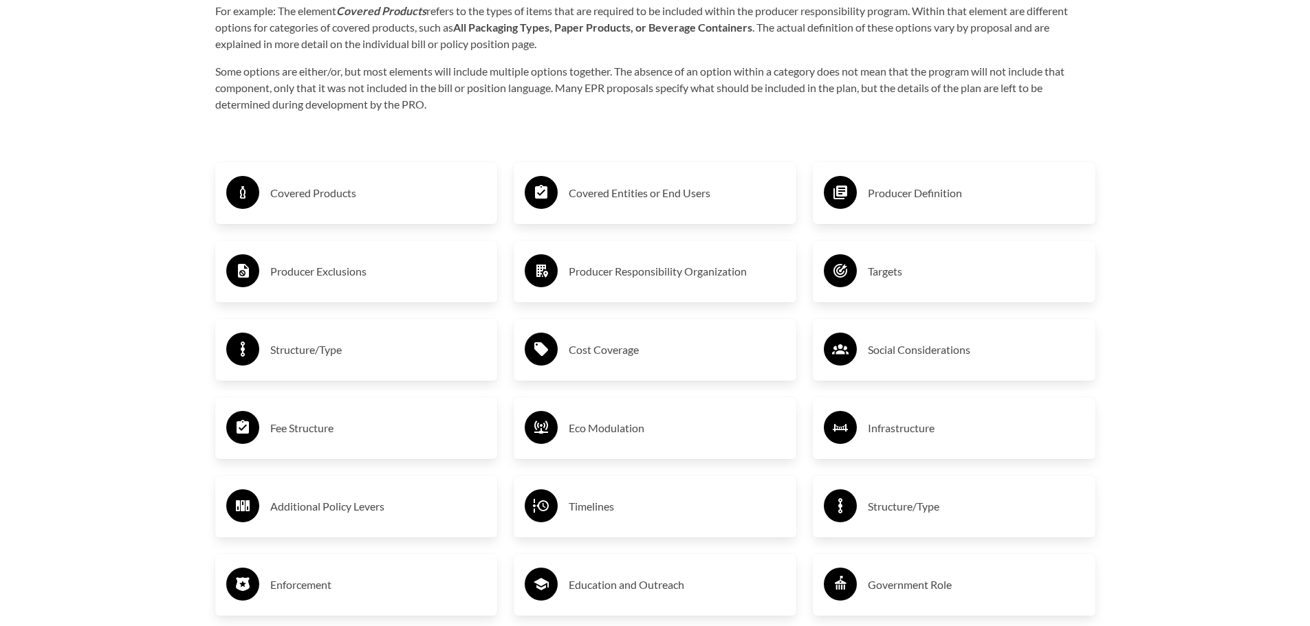
click at [657, 269] on h3 "Producer Responsibility Organization" at bounding box center [677, 272] width 217 height 22
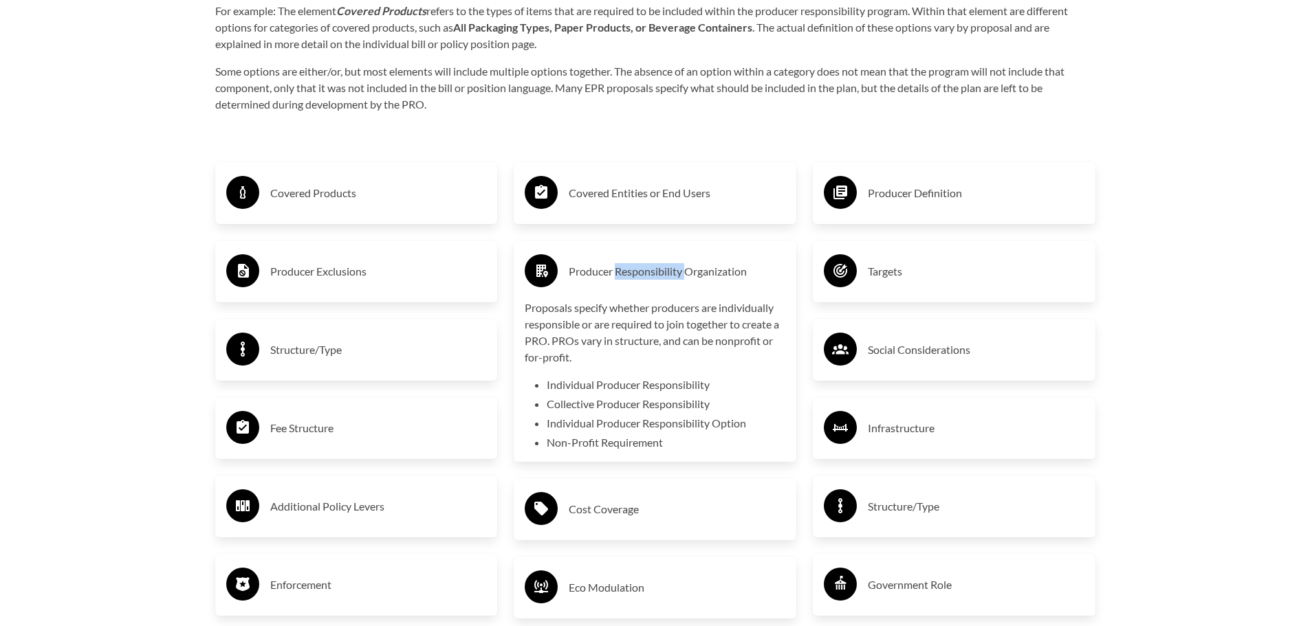
click at [657, 269] on h3 "Producer Responsibility Organization" at bounding box center [677, 272] width 217 height 22
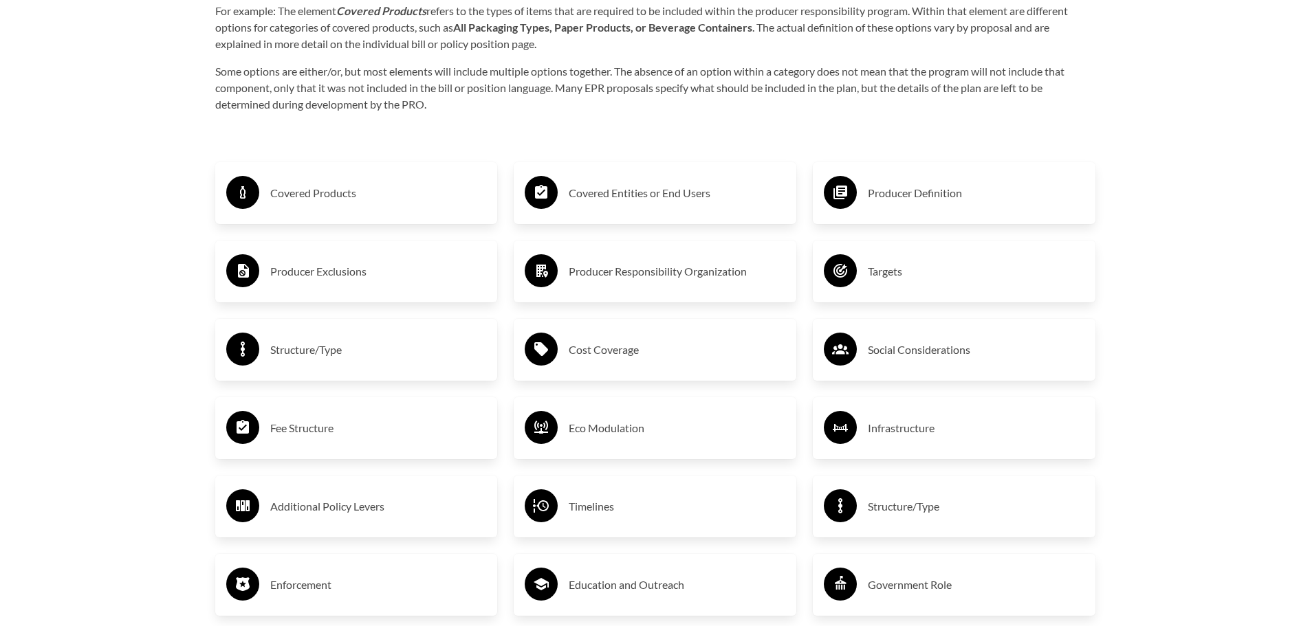
click at [644, 190] on h3 "Covered Entities or End Users" at bounding box center [677, 193] width 217 height 22
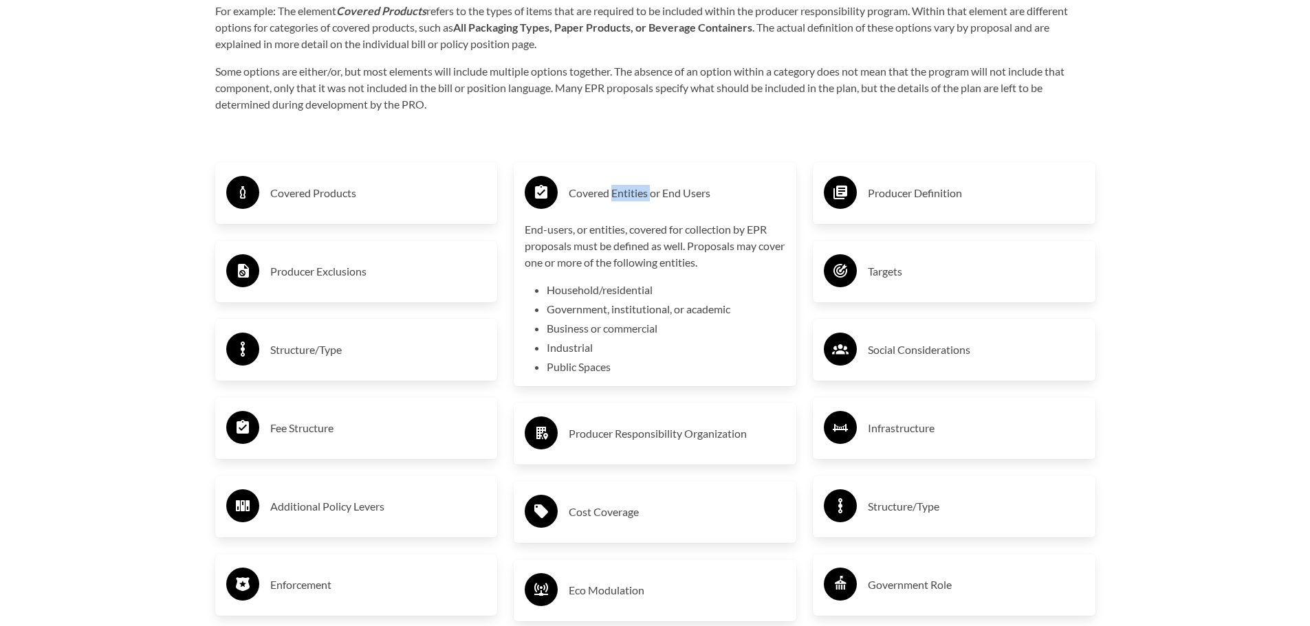
click at [644, 190] on h3 "Covered Entities or End Users" at bounding box center [677, 193] width 217 height 22
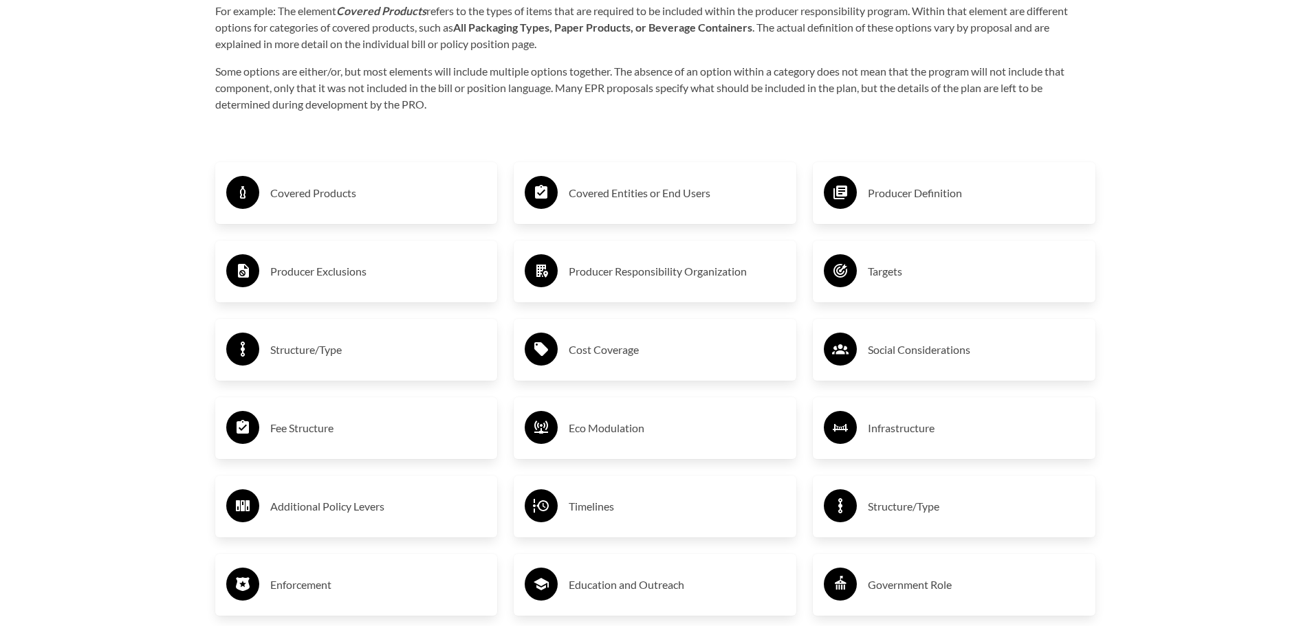
click at [346, 190] on h3 "Covered Products" at bounding box center [378, 193] width 217 height 22
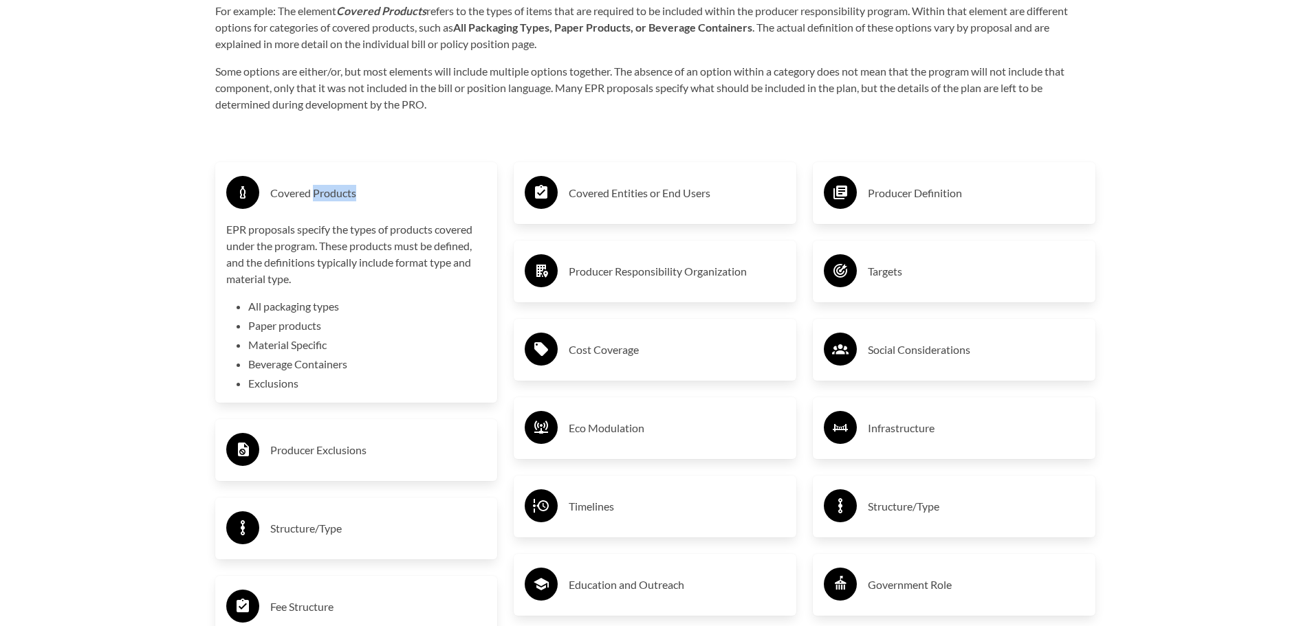
click at [346, 190] on h3 "Covered Products" at bounding box center [378, 193] width 217 height 22
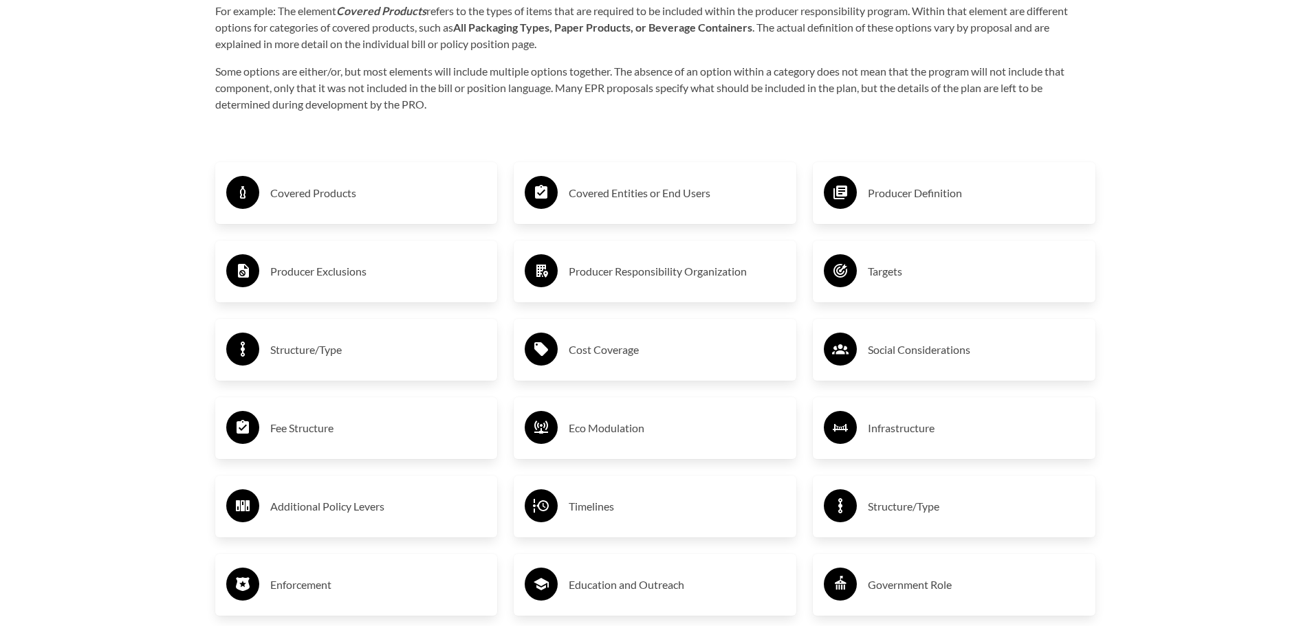
click at [346, 303] on div "Producer Exclusions" at bounding box center [356, 272] width 283 height 62
click at [350, 287] on div "Producer Exclusions" at bounding box center [356, 272] width 261 height 40
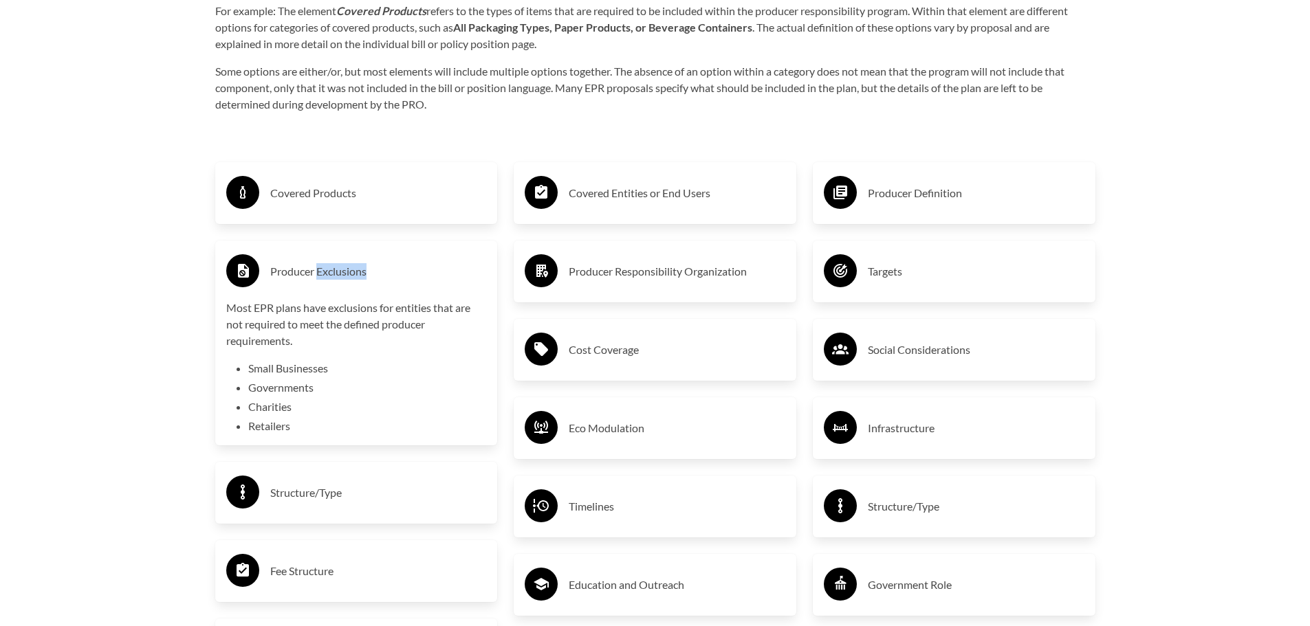
click at [350, 287] on div "Producer Exclusions" at bounding box center [356, 272] width 261 height 40
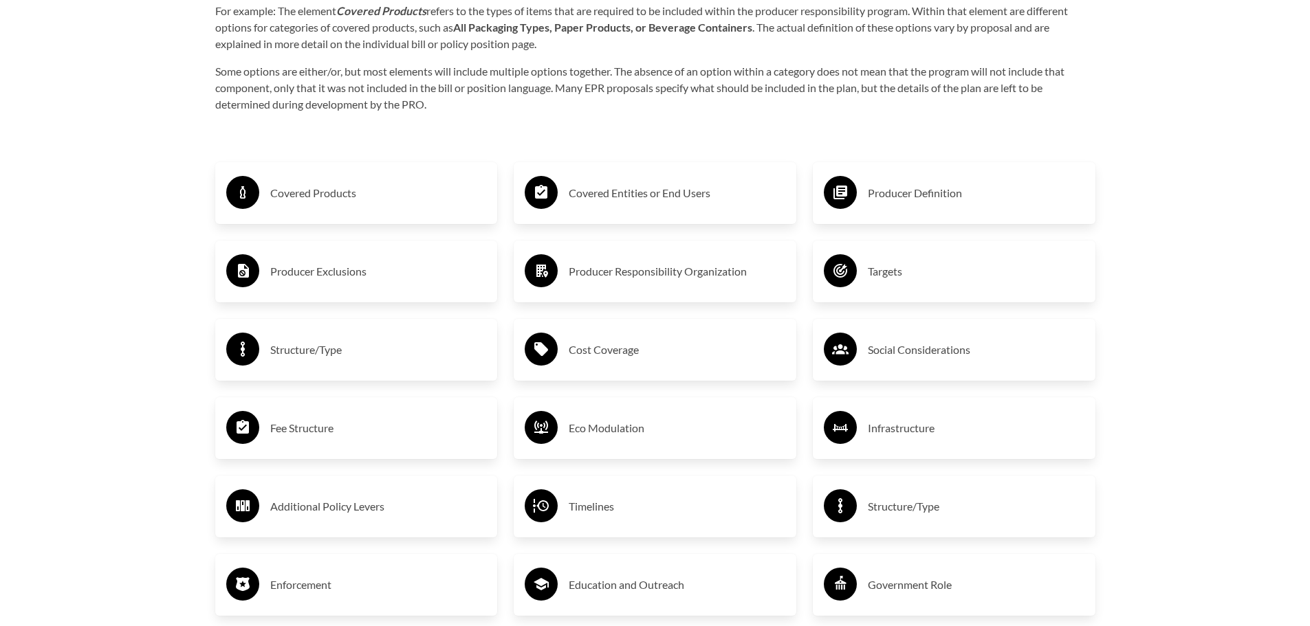
click at [343, 337] on div "Structure/Type" at bounding box center [356, 350] width 261 height 40
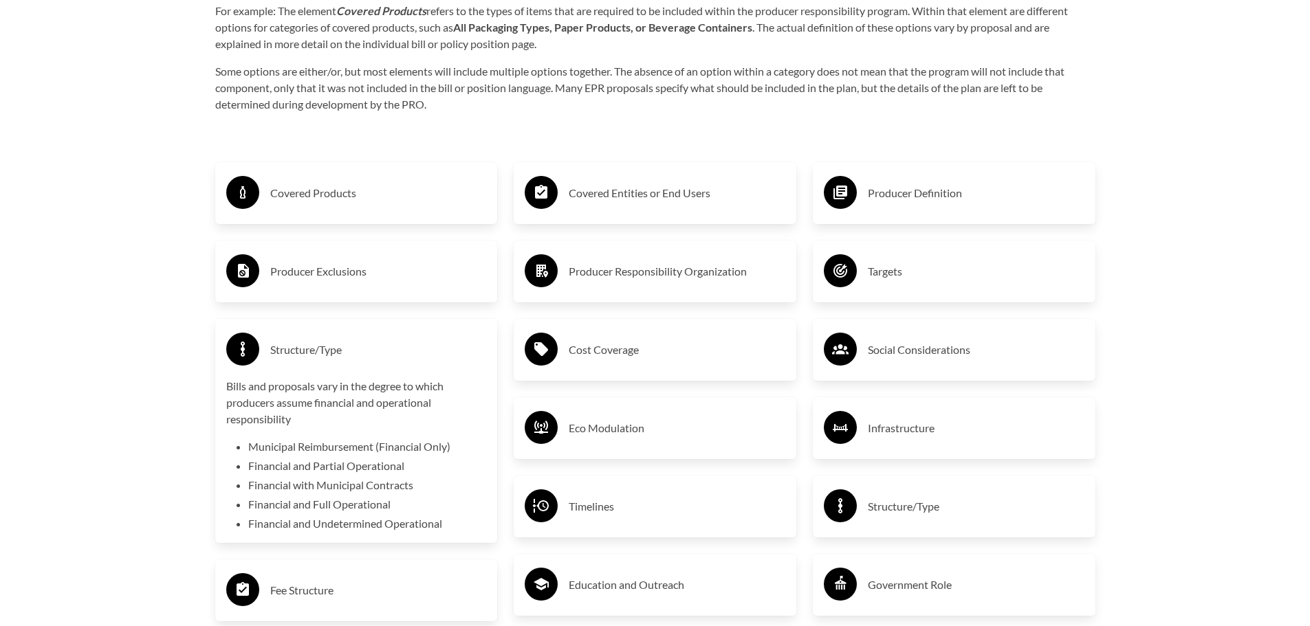
click at [343, 337] on div "Structure/Type" at bounding box center [356, 350] width 261 height 40
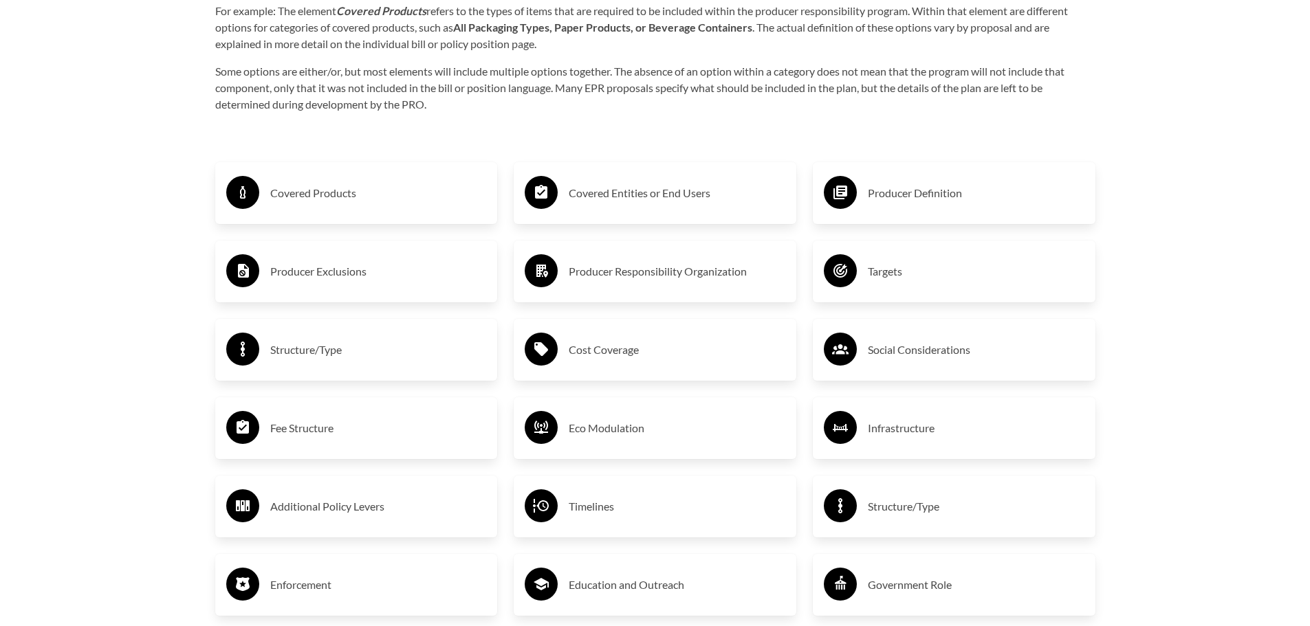
click at [341, 407] on div "Fee Structure" at bounding box center [356, 428] width 283 height 62
click at [342, 417] on div "Fee Structure" at bounding box center [356, 428] width 261 height 40
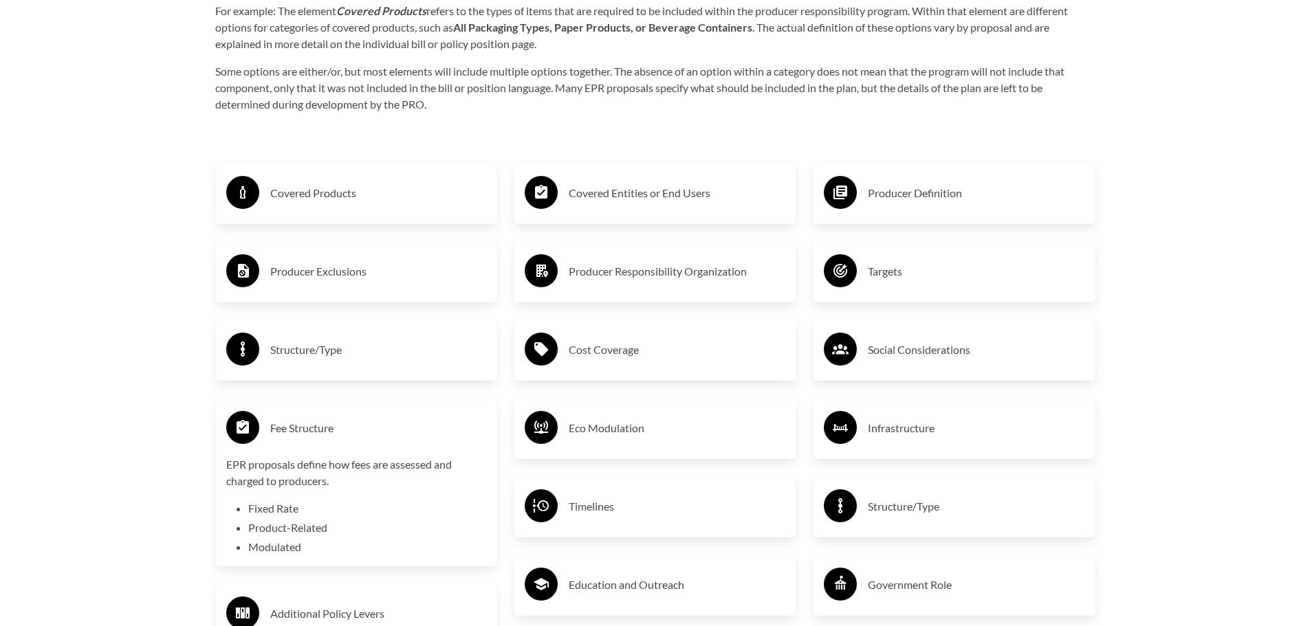
click at [342, 417] on div "Fee Structure" at bounding box center [356, 428] width 261 height 40
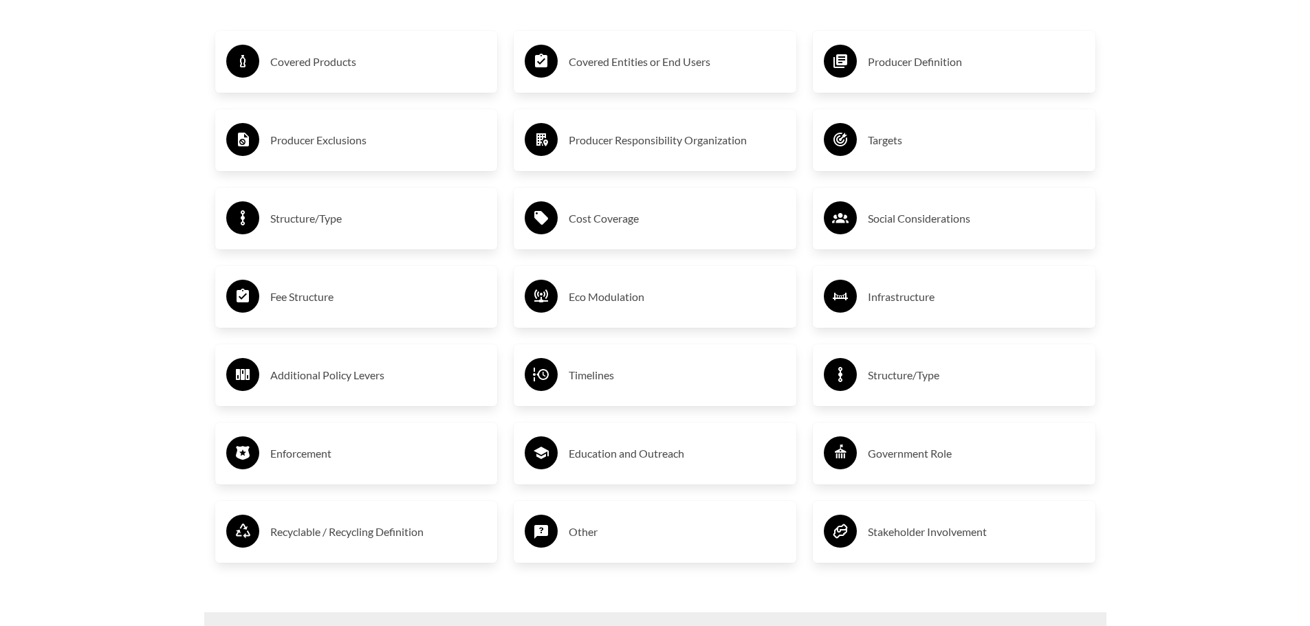
scroll to position [2476, 0]
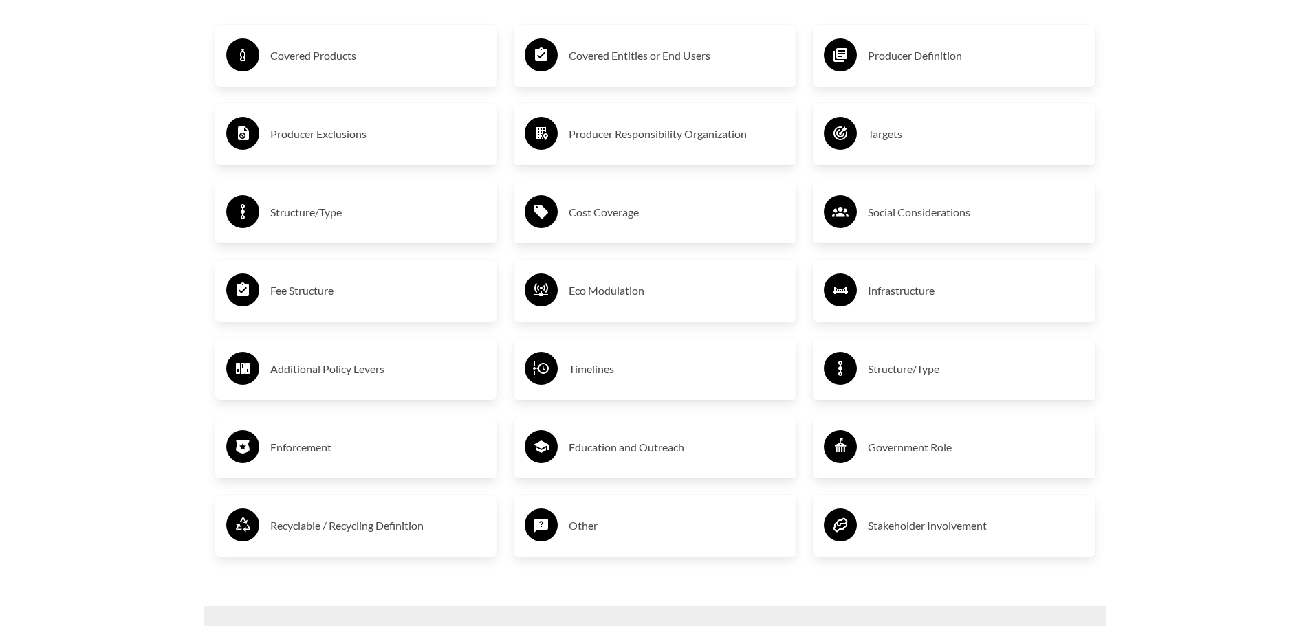
click at [348, 380] on h3 "Additional Policy Levers" at bounding box center [378, 369] width 217 height 22
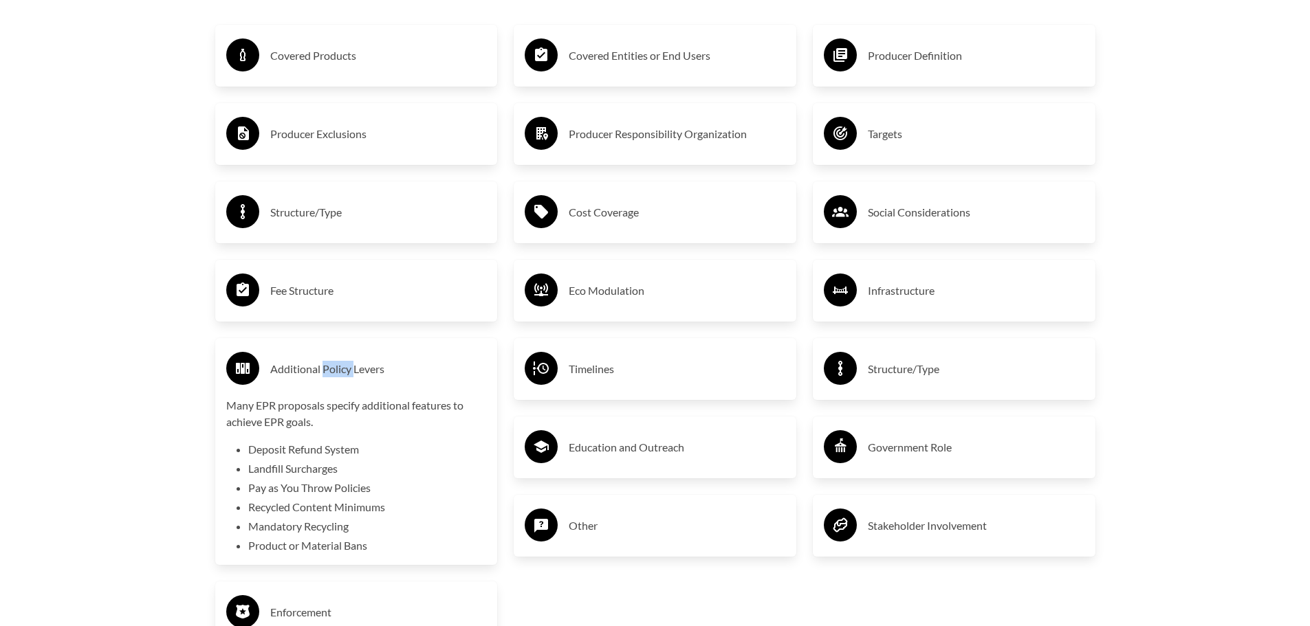
click at [348, 380] on h3 "Additional Policy Levers" at bounding box center [378, 369] width 217 height 22
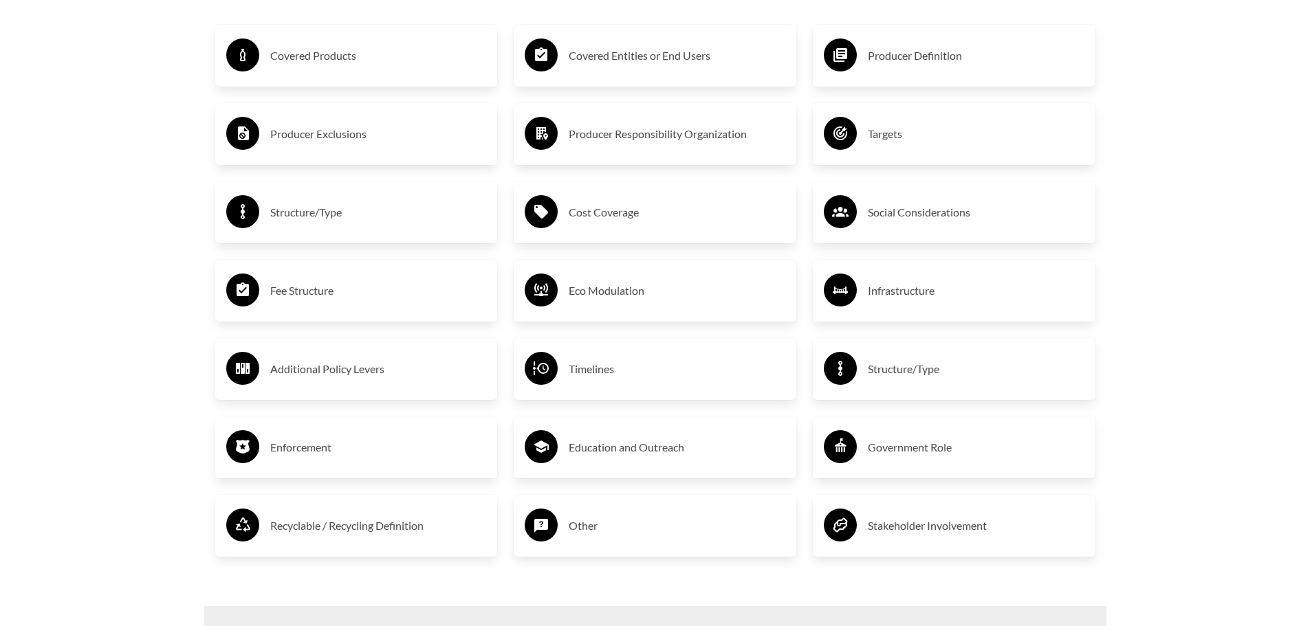
click at [340, 432] on div "Enforcement" at bounding box center [356, 448] width 261 height 40
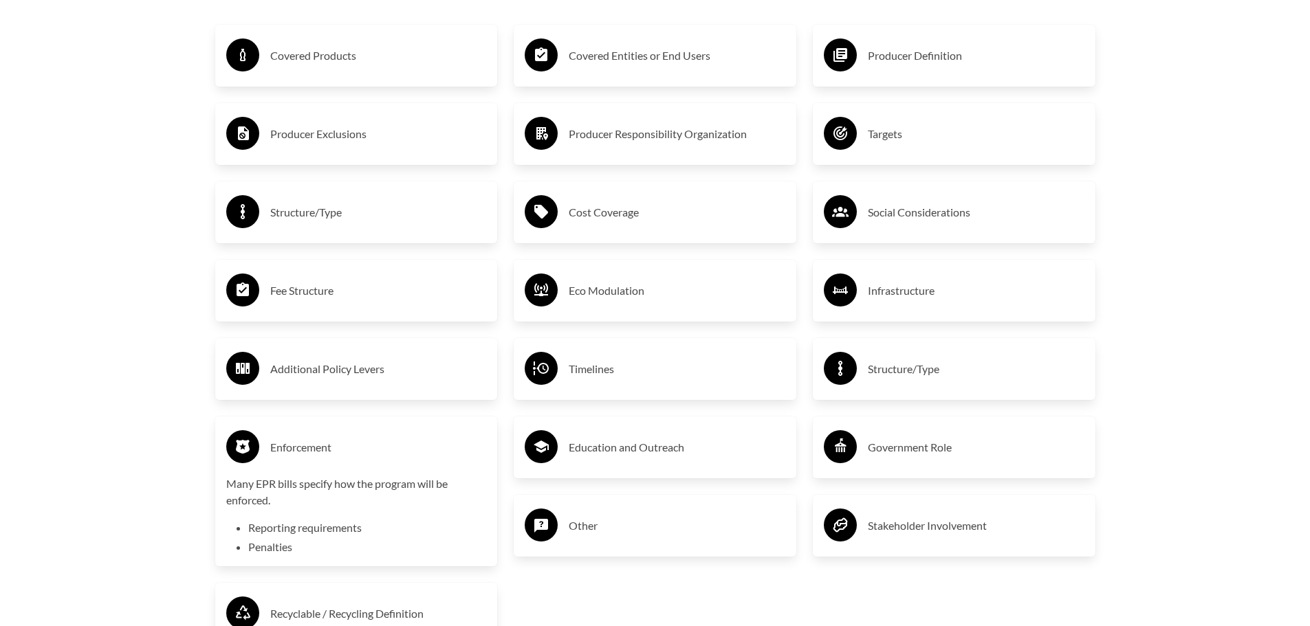
click at [340, 432] on div "Enforcement" at bounding box center [356, 448] width 261 height 40
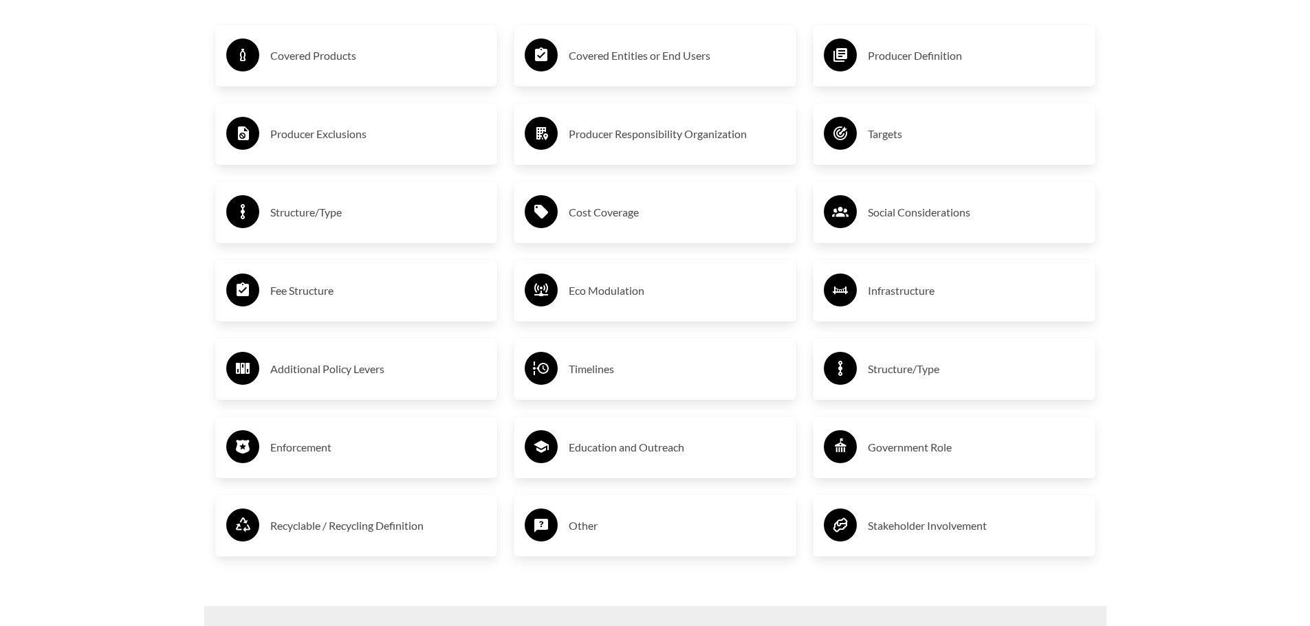
click at [340, 520] on h3 "Recyclable / Recycling Definition" at bounding box center [378, 526] width 217 height 22
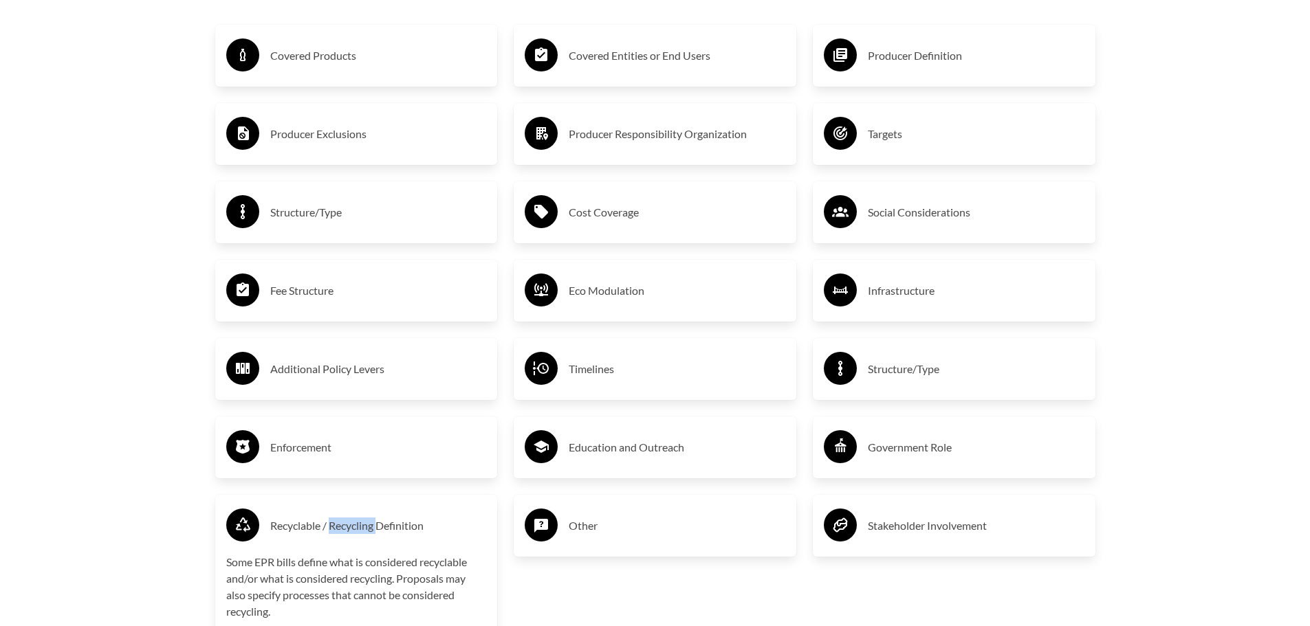
click at [340, 519] on h3 "Recyclable / Recycling Definition" at bounding box center [378, 526] width 217 height 22
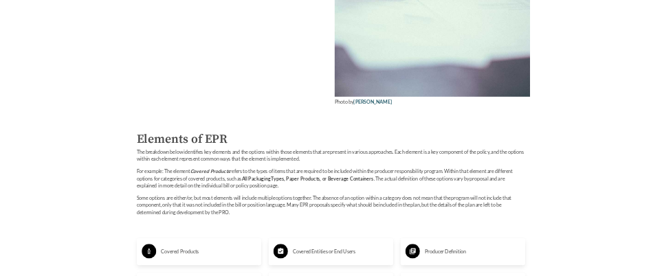
scroll to position [1650, 0]
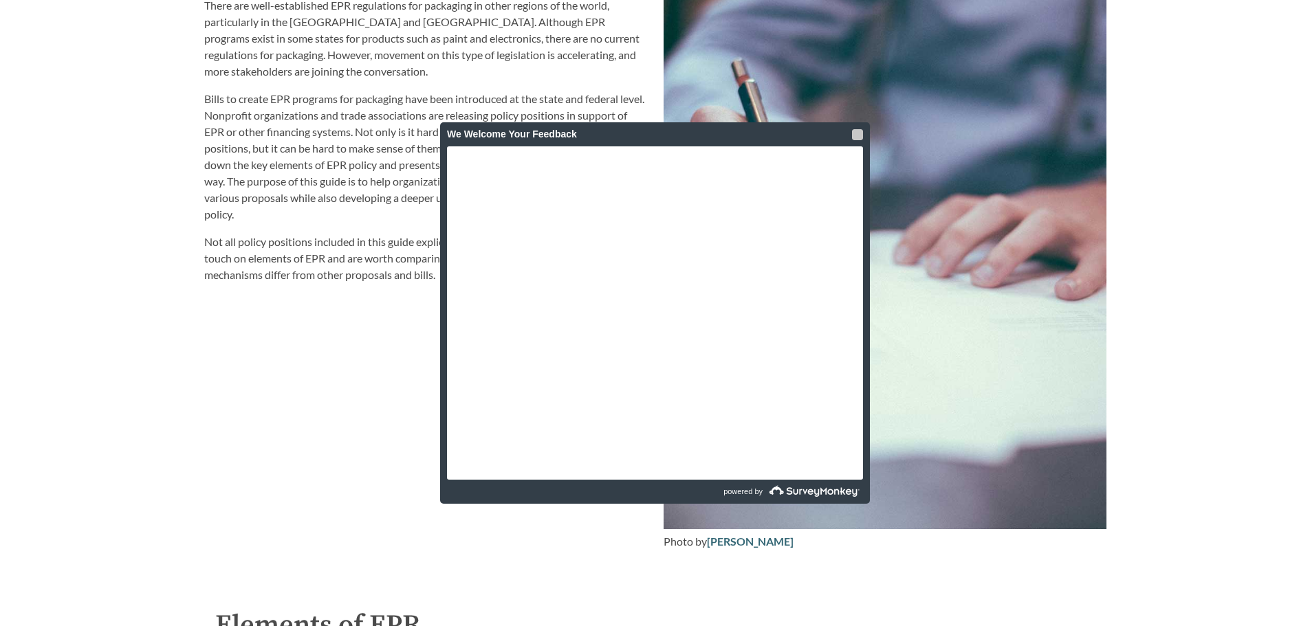
click at [857, 135] on div at bounding box center [857, 134] width 11 height 11
